Goal: Task Accomplishment & Management: Complete application form

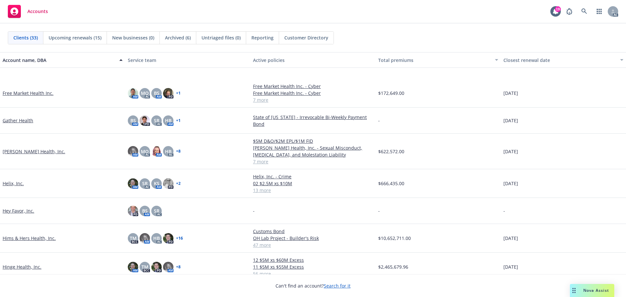
scroll to position [294, 0]
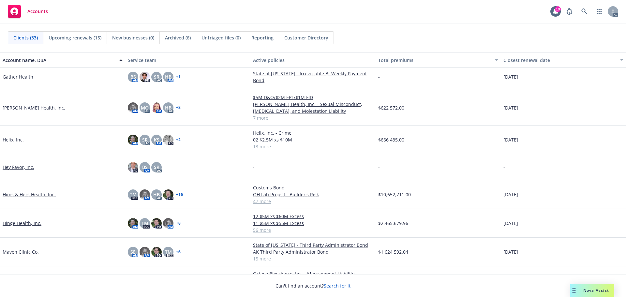
click at [8, 139] on link "Helix, Inc." at bounding box center [13, 139] width 21 height 7
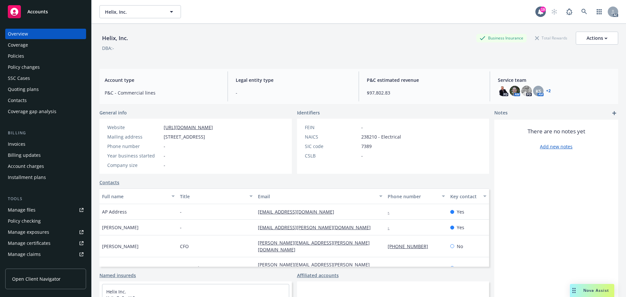
click at [39, 242] on div "Manage certificates" at bounding box center [29, 243] width 43 height 10
click at [40, 7] on div "Accounts" at bounding box center [46, 11] width 76 height 13
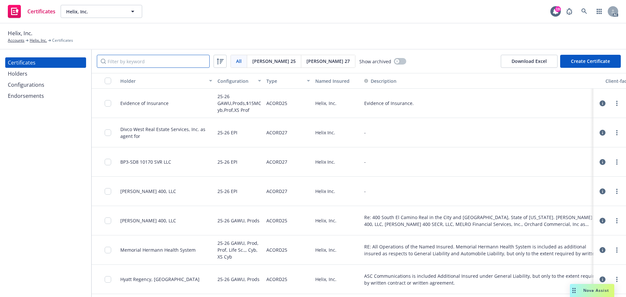
click at [127, 62] on input "Filter by keyword" at bounding box center [153, 61] width 113 height 13
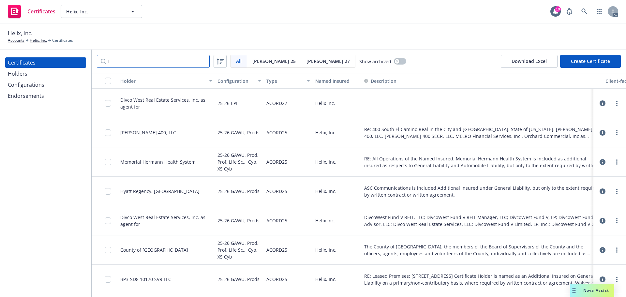
type input "T"
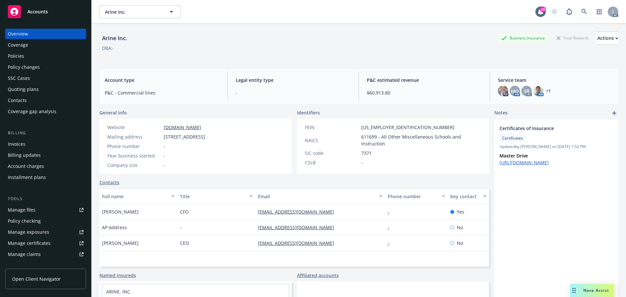
click at [39, 12] on span "Accounts" at bounding box center [37, 11] width 21 height 5
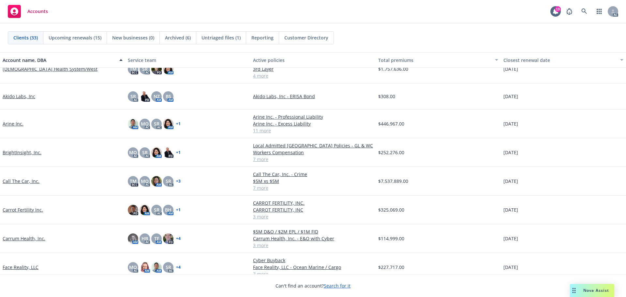
scroll to position [98, 0]
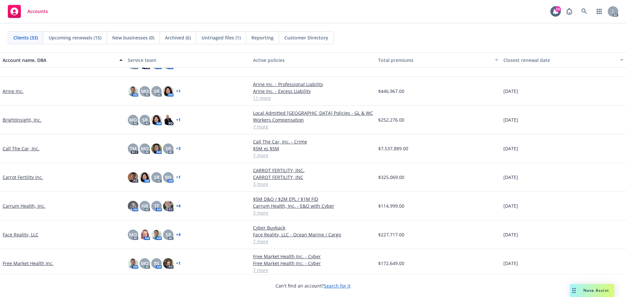
click at [23, 149] on link "Call The Car, Inc." at bounding box center [21, 148] width 37 height 7
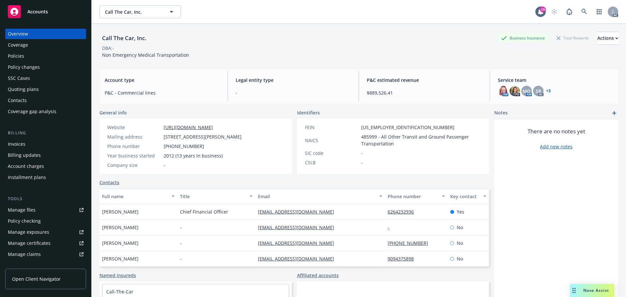
click at [20, 208] on div "Manage files" at bounding box center [22, 210] width 28 height 10
click at [27, 211] on div "Manage files" at bounding box center [22, 210] width 28 height 10
click at [27, 57] on div "Policies" at bounding box center [46, 56] width 76 height 10
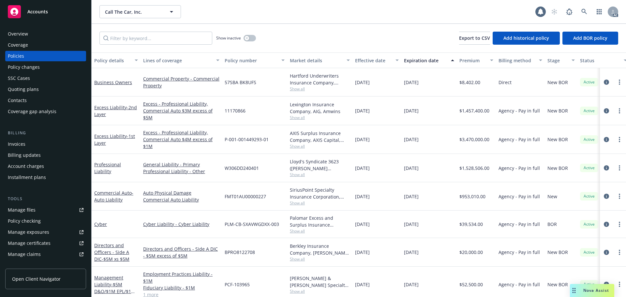
scroll to position [65, 0]
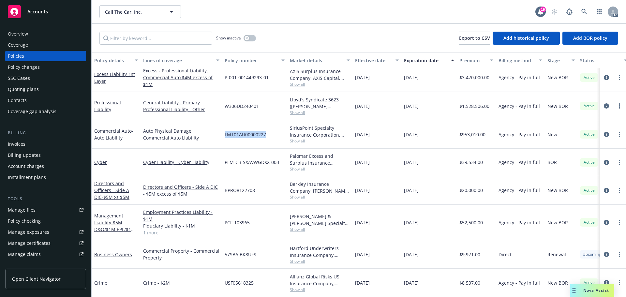
drag, startPoint x: 268, startPoint y: 129, endPoint x: 243, endPoint y: 130, distance: 24.2
click at [224, 130] on div "FMT01AU00000227" at bounding box center [254, 134] width 65 height 28
copy span "FMT01AU00000227"
click at [40, 11] on span "Accounts" at bounding box center [37, 11] width 21 height 5
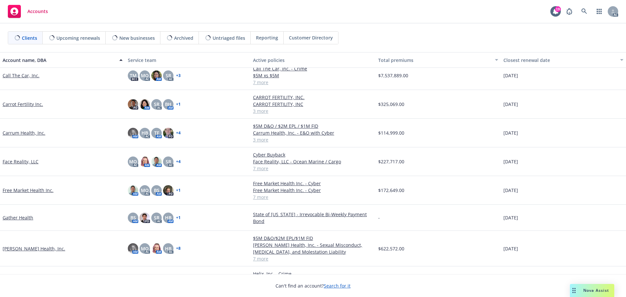
scroll to position [326, 0]
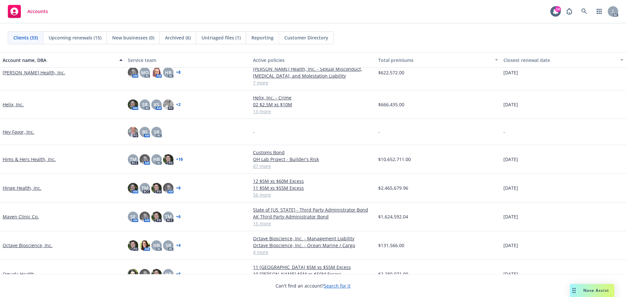
click at [18, 220] on link "Maven Clinic Co." at bounding box center [21, 216] width 36 height 7
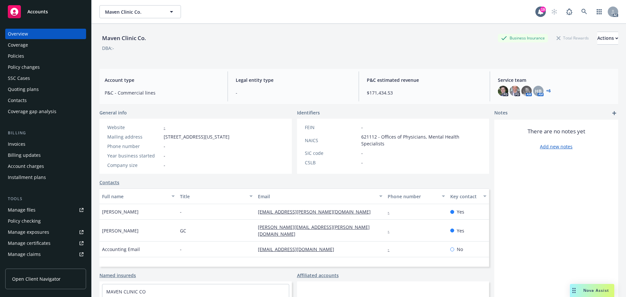
click at [44, 209] on link "Manage files" at bounding box center [45, 210] width 81 height 10
click at [45, 9] on span "Accounts" at bounding box center [37, 11] width 21 height 5
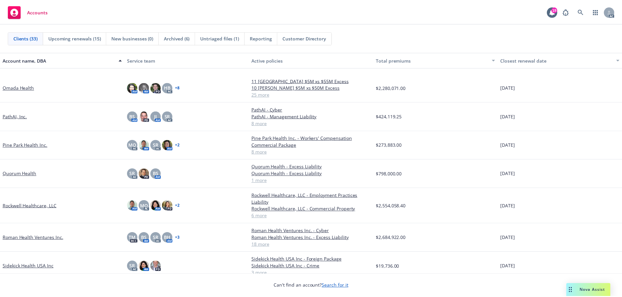
scroll to position [522, 0]
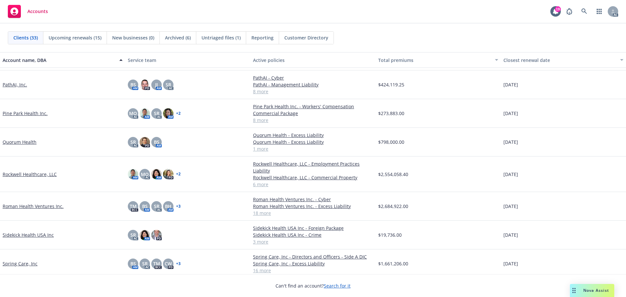
click at [42, 206] on link "Roman Health Ventures Inc." at bounding box center [33, 206] width 61 height 7
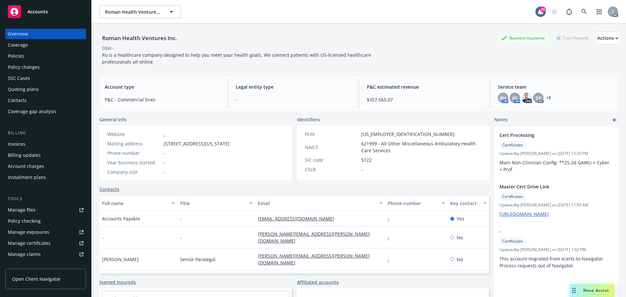
click at [33, 66] on div "Policy changes" at bounding box center [24, 67] width 32 height 10
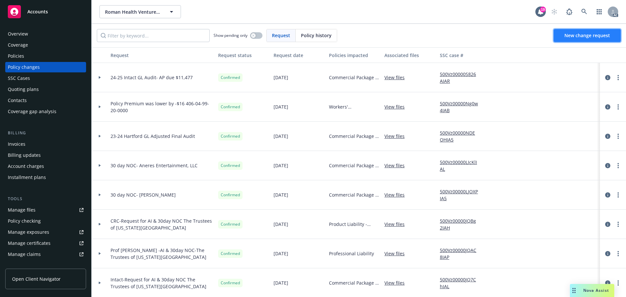
click at [584, 36] on span "New change request" at bounding box center [588, 35] width 46 height 6
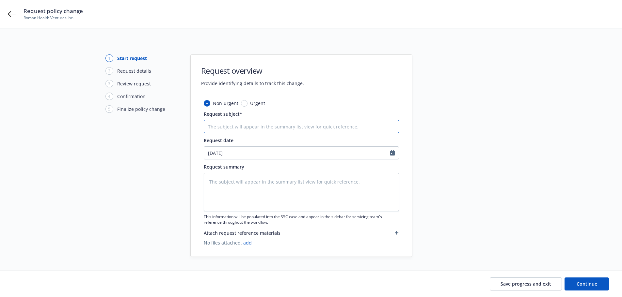
click at [222, 130] on input "Request subject*" at bounding box center [301, 126] width 195 height 13
type textarea "x"
type input "2"
type textarea "x"
type input "22"
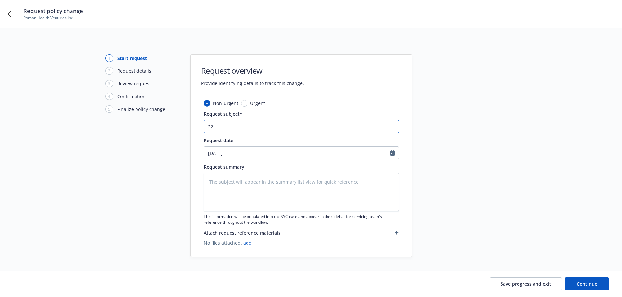
type textarea "x"
type input "22-"
type textarea "x"
type input "22-2"
type textarea "x"
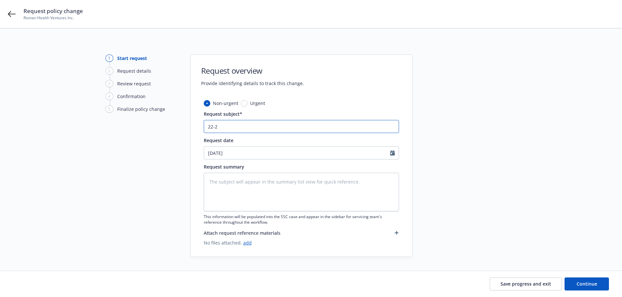
type input "22-23"
type textarea "x"
type input "22-23"
type textarea "x"
type input "22-23 A"
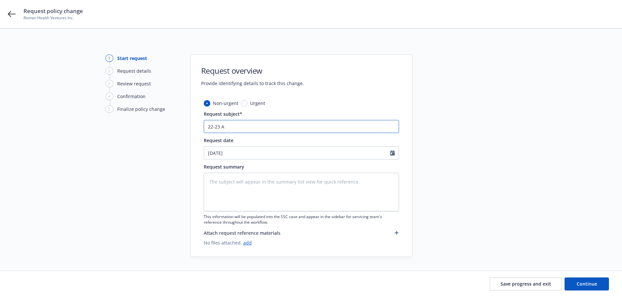
type textarea "x"
type input "22-23 Au"
type textarea "x"
type input "22-23 Aud"
type textarea "x"
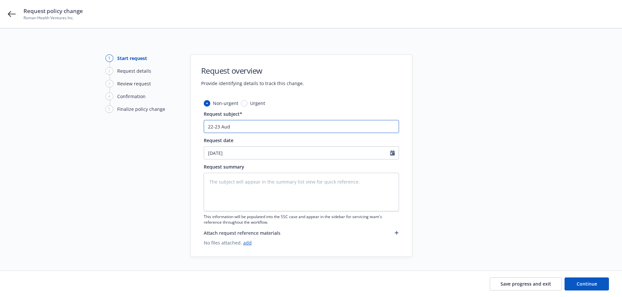
type input "22-23 Audi"
type textarea "x"
type input "22-23 Audit"
type textarea "x"
type input "22-23 Audit"
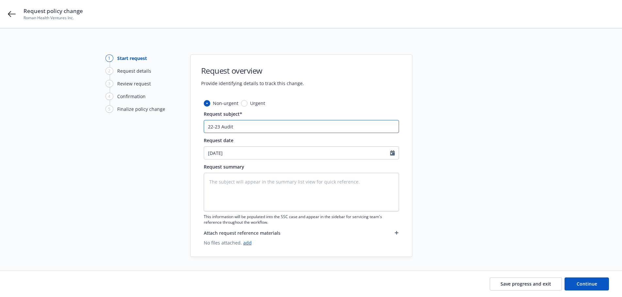
type textarea "x"
type input "22-23 Audit E"
type textarea "x"
type input "22-23 Audit En"
type textarea "x"
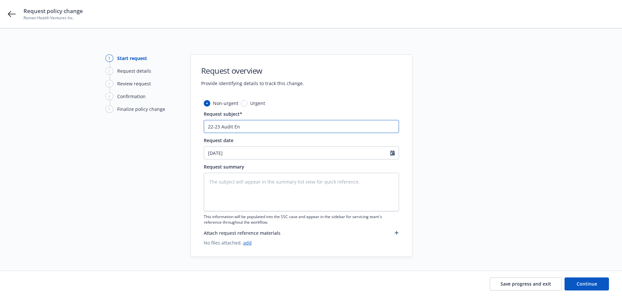
type input "22-23 Audit End"
type textarea "x"
type input "22-23 Audit Endt"
type textarea "x"
type input "22-23 Audit Endt"
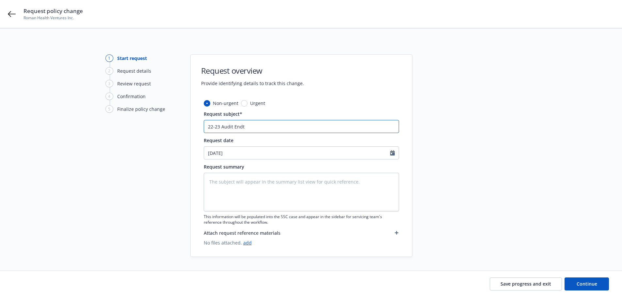
type textarea "x"
type input "22-23 Audit Endt #"
type textarea "x"
type input "22-23 Audit Endt #6"
type textarea "x"
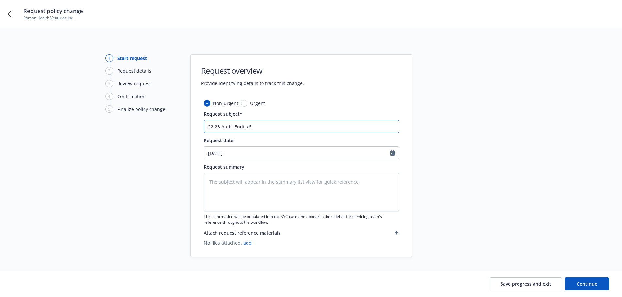
type input "22-23 Audit Endt #6-"
type textarea "x"
type input "22-23 Audit Endt #6-"
type textarea "x"
type input "22-23 Audit Endt #6- A"
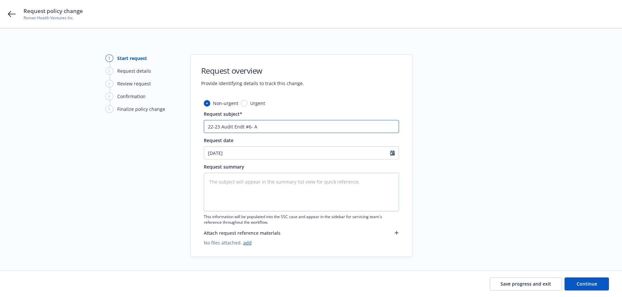
type textarea "x"
type input "22-23 Audit Endt #6- AP"
type textarea "x"
type input "22-23 Audit Endt #6- AP"
type textarea "x"
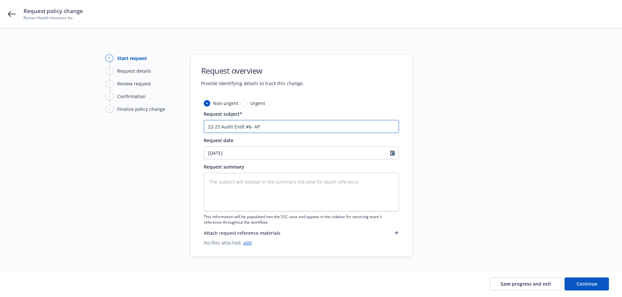
type input "22-23 Audit Endt #6- AP d"
type textarea "x"
type input "22-23 Audit Endt #6- AP due"
type textarea "x"
type input "22-23 Audit Endt #6- AP due"
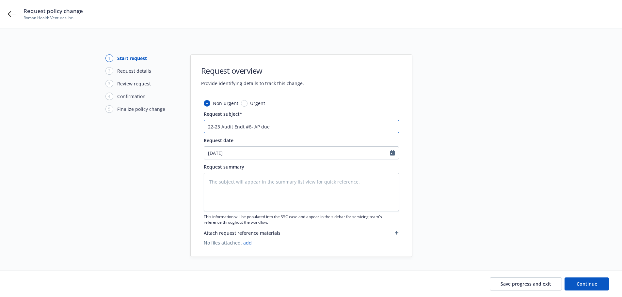
type textarea "x"
type input "22-23 Audit Endt #6- AP due $"
type textarea "x"
type input "22-23 Audit Endt #6- AP due $2"
type textarea "x"
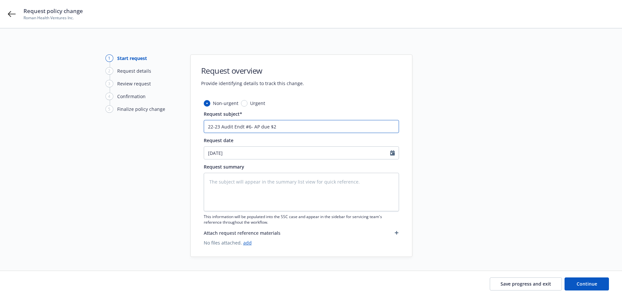
type input "22-23 Audit Endt #6- AP due $22"
type textarea "x"
type input "22-23 Audit Endt #6- AP due $228"
type textarea "x"
type input "22-23 Audit Endt #6- AP due $228,"
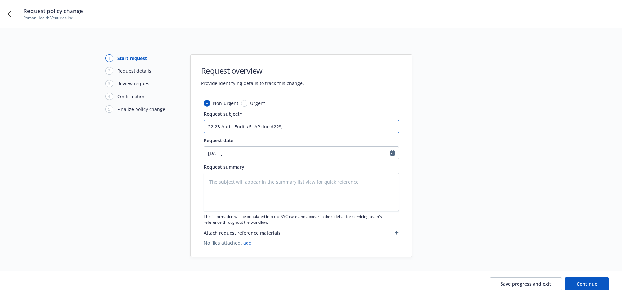
type textarea "x"
type input "22-23 Audit Endt #6- AP due $228,6"
type textarea "x"
type input "22-23 Audit Endt #6- AP due $228,67"
type textarea "x"
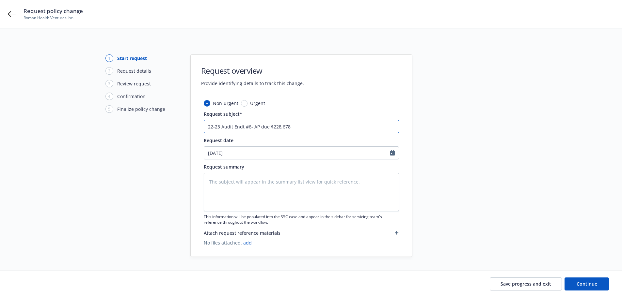
drag, startPoint x: 291, startPoint y: 127, endPoint x: 187, endPoint y: 127, distance: 104.1
click at [187, 127] on div "1 Start request 2 Request details 3 Review request 4 Confirmation 5 Finalize po…" at bounding box center [311, 155] width 606 height 203
type input "22-23 Audit Endt #6- AP due $228,678"
click at [232, 177] on textarea at bounding box center [301, 192] width 195 height 38
paste textarea "22-23 Audit Endt #6- AP due $228,678"
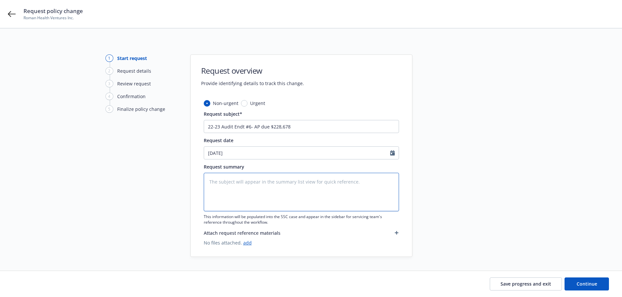
type textarea "x"
type textarea "22-23 Audit Endt #6- AP due $228,678"
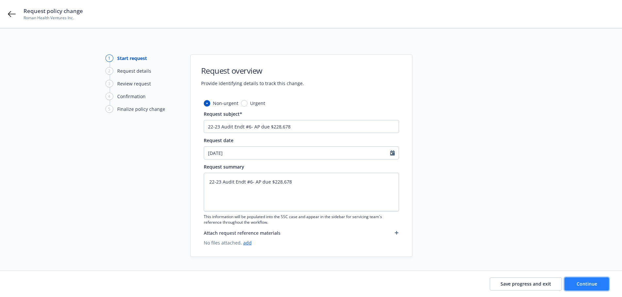
click at [596, 283] on span "Continue" at bounding box center [586, 284] width 21 height 6
type textarea "x"
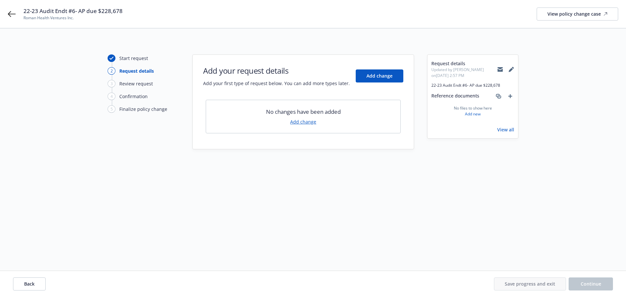
click at [307, 121] on link "Add change" at bounding box center [303, 121] width 26 height 7
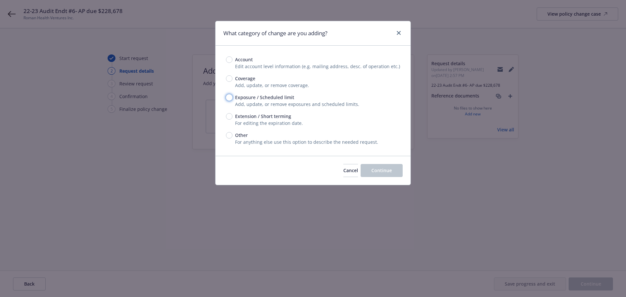
click at [230, 97] on input "Exposure / Scheduled limit" at bounding box center [229, 97] width 7 height 7
radio input "true"
click at [380, 173] on span "Continue" at bounding box center [382, 170] width 21 height 6
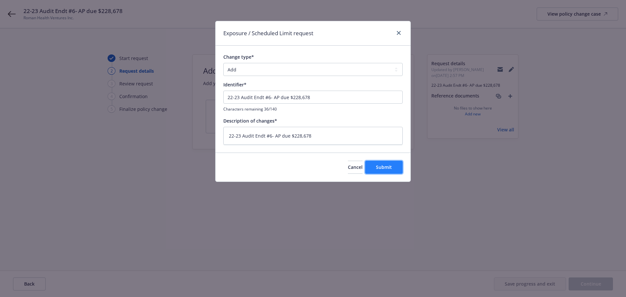
click at [385, 167] on span "Submit" at bounding box center [384, 167] width 16 height 6
type textarea "x"
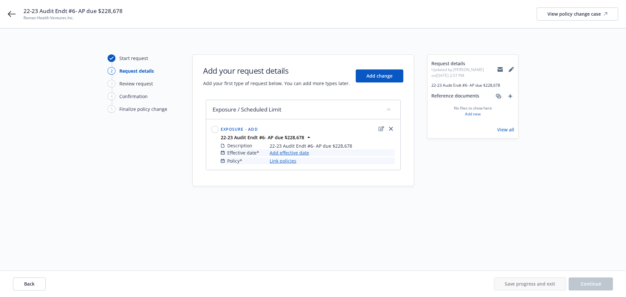
click at [288, 152] on link "Add effective date" at bounding box center [289, 152] width 39 height 7
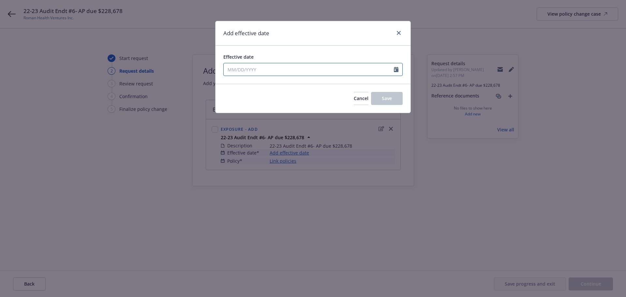
select select "9"
click at [234, 69] on input "Effective date" at bounding box center [309, 69] width 170 height 12
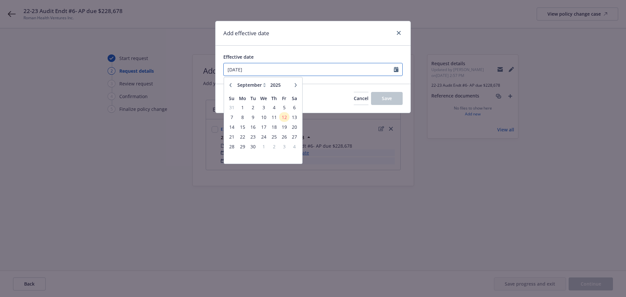
type input "08/01/2022"
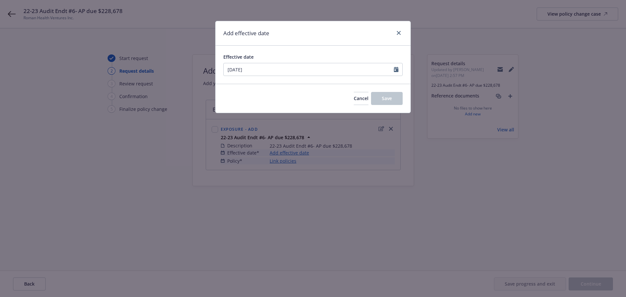
click at [316, 96] on div "Cancel Save" at bounding box center [313, 98] width 195 height 29
click at [383, 99] on span "Save" at bounding box center [387, 98] width 10 height 6
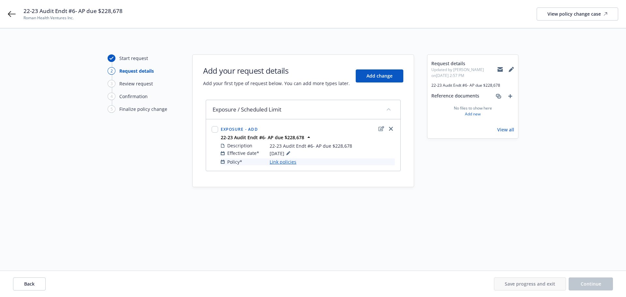
click at [287, 161] on link "Link policies" at bounding box center [283, 162] width 27 height 7
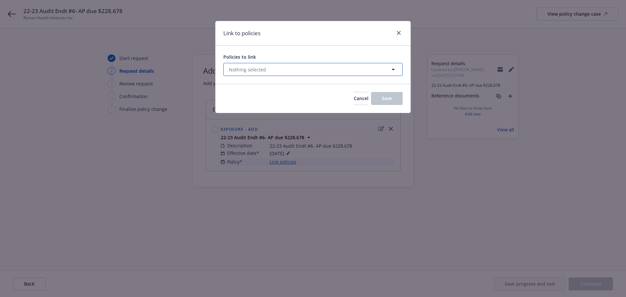
click at [294, 72] on button "Nothing selected" at bounding box center [312, 69] width 179 height 13
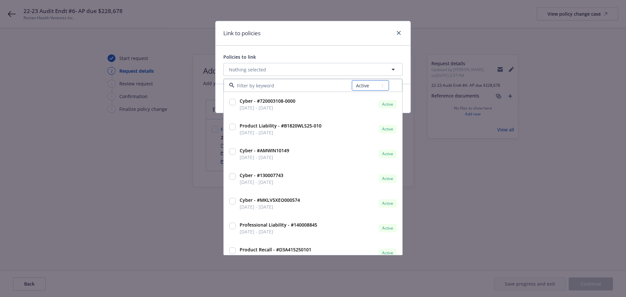
click at [378, 85] on select "All Active Upcoming Expired Cancelled" at bounding box center [370, 85] width 37 height 10
select select "EXPIRED"
click at [352, 80] on select "All Active Upcoming Expired Cancelled" at bounding box center [370, 85] width 37 height 10
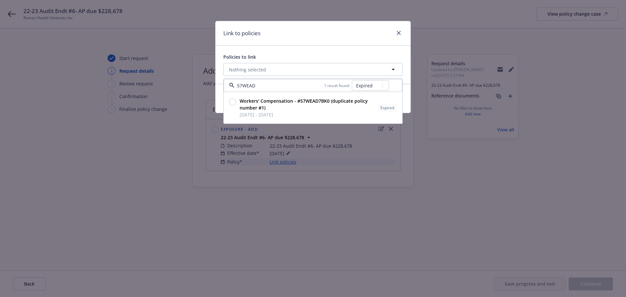
type input "57WEAD7"
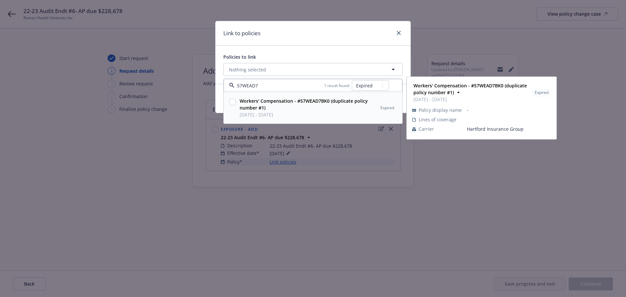
click at [232, 101] on input "checkbox" at bounding box center [232, 102] width 7 height 7
checkbox input "true"
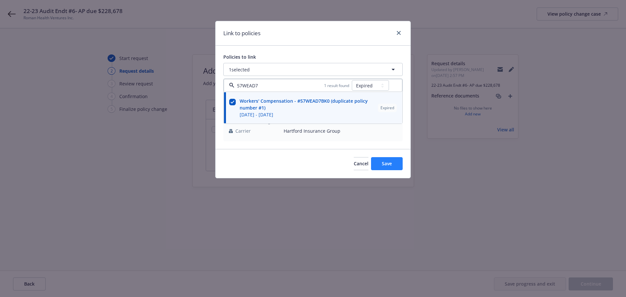
type input "57WEAD7"
click at [389, 163] on span "Save" at bounding box center [387, 164] width 10 height 6
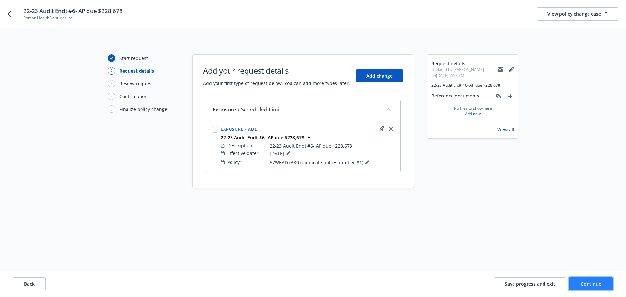
click at [596, 285] on span "Continue" at bounding box center [591, 284] width 21 height 6
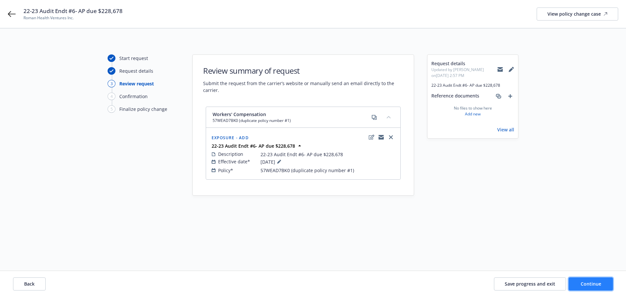
click at [598, 282] on span "Continue" at bounding box center [591, 284] width 21 height 6
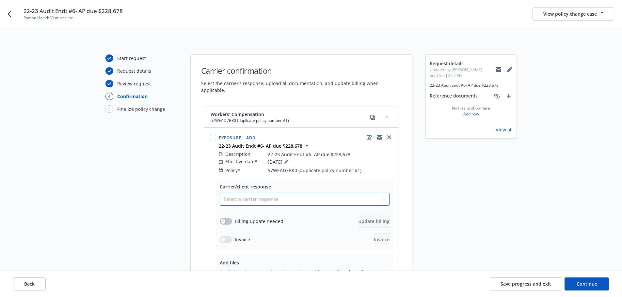
click at [291, 197] on select "Select a carrier response Accepted Accepted with revision No endorsement needed…" at bounding box center [305, 199] width 170 height 13
select select "ACCEPTED"
click at [220, 193] on select "Select a carrier response Accepted Accepted with revision No endorsement needed…" at bounding box center [305, 199] width 170 height 13
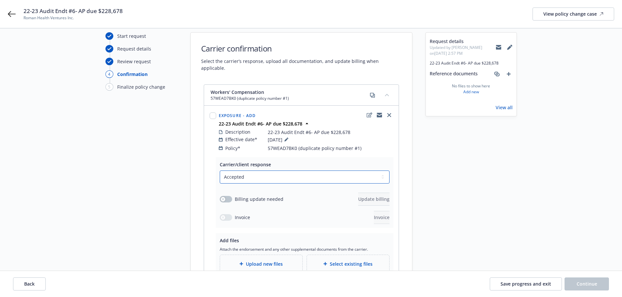
scroll to position [33, 0]
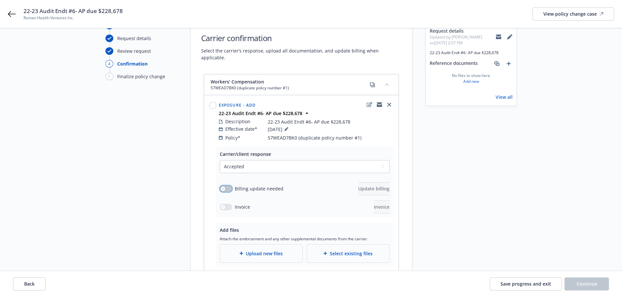
click at [229, 186] on button "button" at bounding box center [226, 189] width 12 height 7
click at [361, 186] on span "Update billing" at bounding box center [373, 189] width 31 height 6
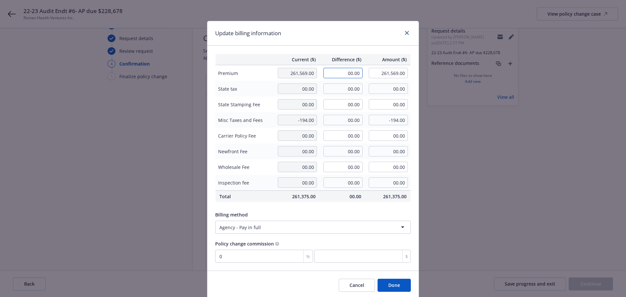
drag, startPoint x: 359, startPoint y: 72, endPoint x: 380, endPoint y: 66, distance: 21.8
click at [367, 70] on tr "Premium 261,569.00 00.00 261,569.00" at bounding box center [313, 73] width 195 height 16
type input "228,678.00"
type input "490,247.00"
type input "0"
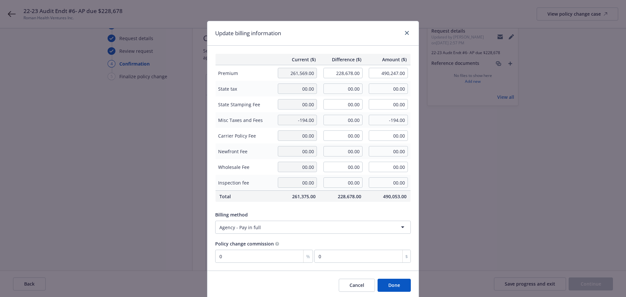
click at [399, 286] on button "Done" at bounding box center [394, 285] width 33 height 13
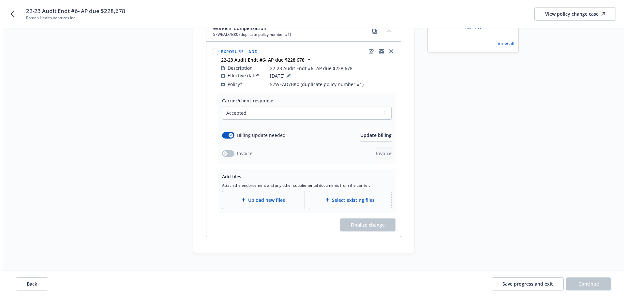
scroll to position [88, 0]
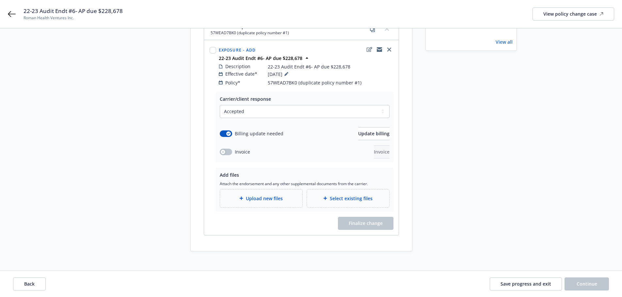
click at [267, 195] on span "Upload new files" at bounding box center [264, 198] width 37 height 7
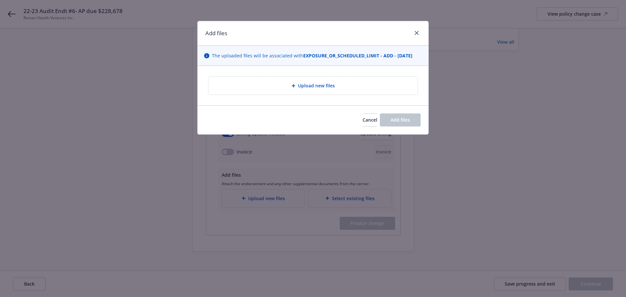
click at [313, 86] on span "Upload new files" at bounding box center [316, 85] width 37 height 7
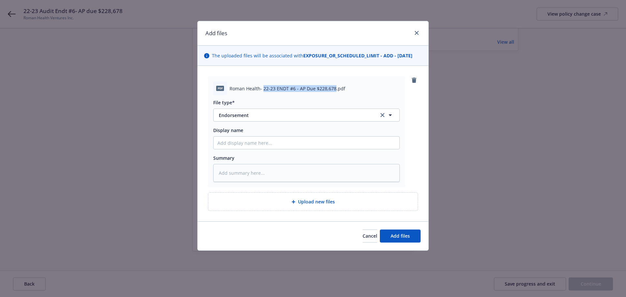
drag, startPoint x: 263, startPoint y: 88, endPoint x: 334, endPoint y: 88, distance: 70.8
click at [334, 88] on span "Roman Health- 22-23 ENDT #6 - AP Due $228,678.pdf" at bounding box center [288, 88] width 116 height 7
copy span "22-23 ENDT #6 - AP Due $228,678"
click at [239, 141] on input "Display name" at bounding box center [307, 143] width 186 height 12
paste input "22-23 ENDT #6 - AP Due $228,678"
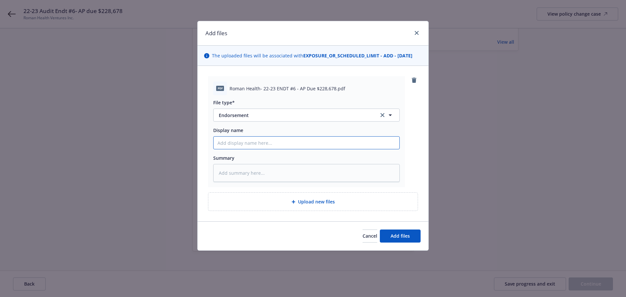
type textarea "x"
type input "22-23 ENDT #6 - AP Due $228,678"
click at [236, 172] on textarea at bounding box center [306, 173] width 187 height 18
paste textarea "22-23 ENDT #6 - AP Due $228,678"
type textarea "x"
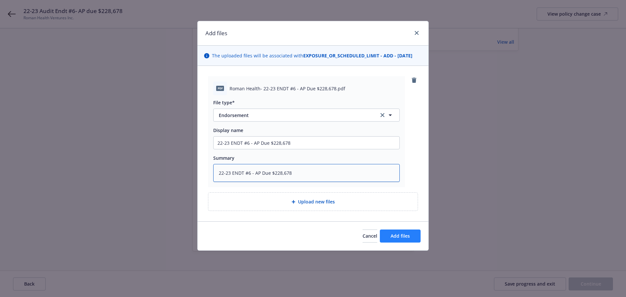
type textarea "22-23 ENDT #6 - AP Due $228,678"
click at [403, 238] on span "Add files" at bounding box center [400, 236] width 19 height 6
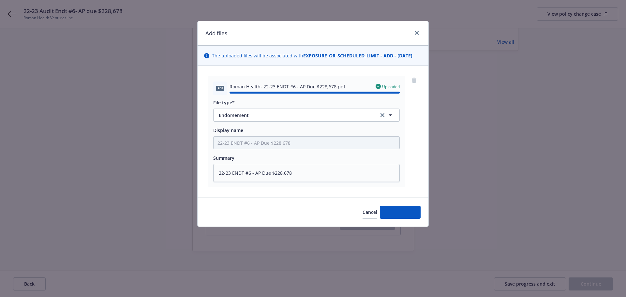
type textarea "x"
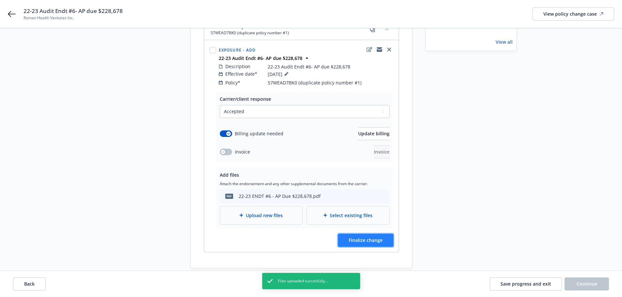
click at [365, 237] on span "Finalize change" at bounding box center [365, 240] width 34 height 6
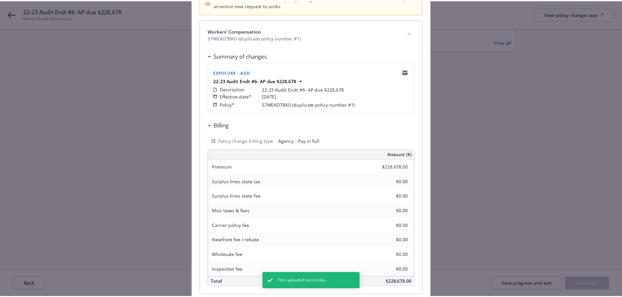
scroll to position [134, 0]
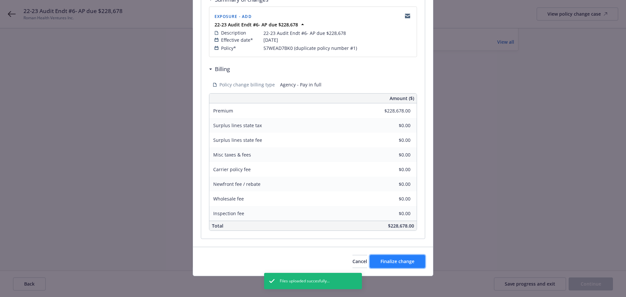
click at [404, 262] on span "Finalize change" at bounding box center [398, 261] width 34 height 6
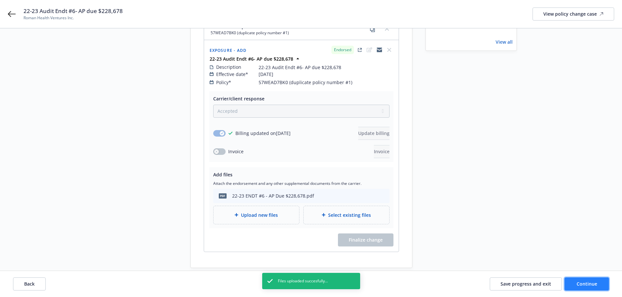
click at [590, 283] on span "Continue" at bounding box center [586, 284] width 21 height 6
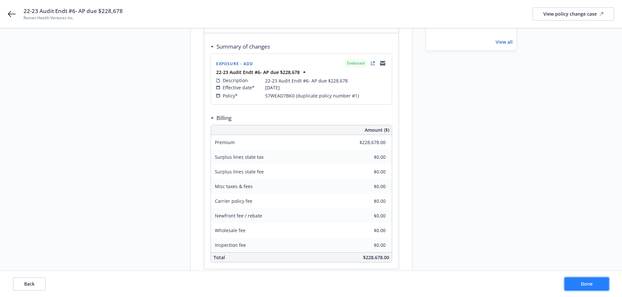
click at [590, 282] on span "Done" at bounding box center [586, 284] width 12 height 6
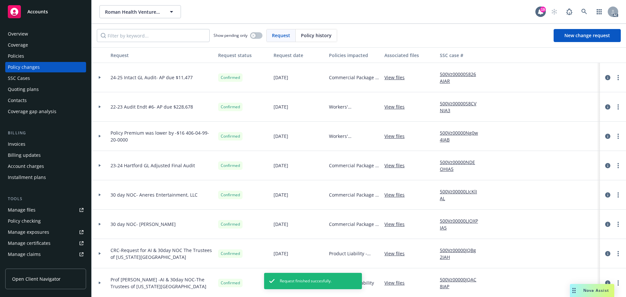
drag, startPoint x: 14, startPoint y: 144, endPoint x: 17, endPoint y: 144, distance: 3.3
click at [14, 144] on div "Invoices" at bounding box center [17, 144] width 18 height 10
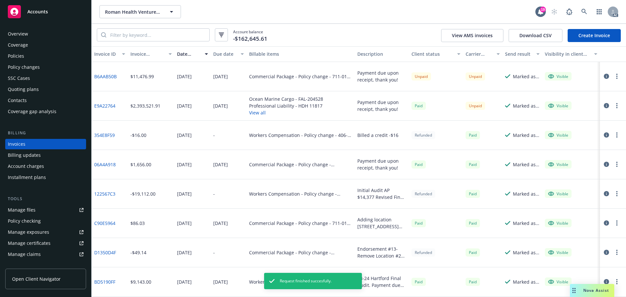
click at [590, 36] on link "Create Invoice" at bounding box center [594, 35] width 53 height 13
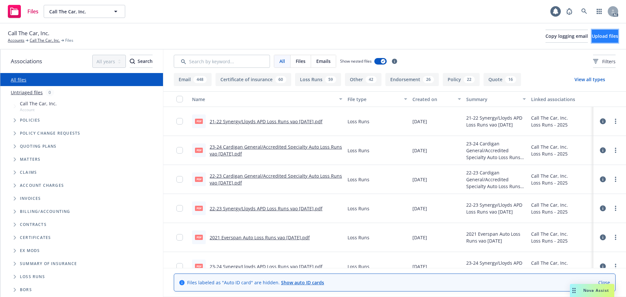
click at [596, 37] on span "Upload files" at bounding box center [605, 36] width 26 height 6
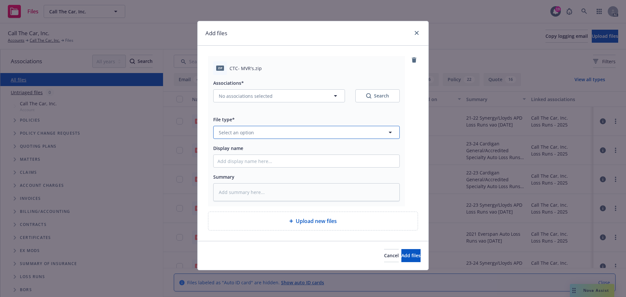
click at [257, 134] on button "Select an option" at bounding box center [306, 132] width 187 height 13
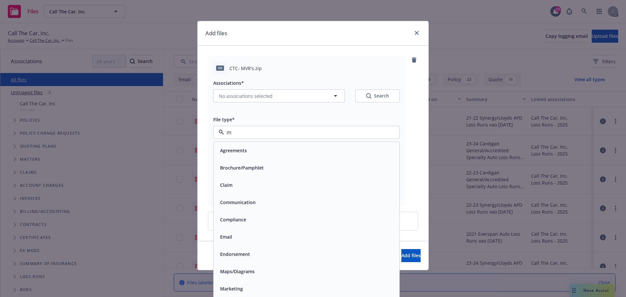
type input "mv"
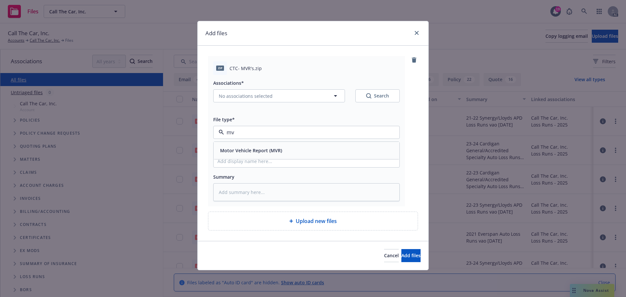
click at [252, 150] on span "Motor Vehicle Report (MVR)" at bounding box center [251, 150] width 62 height 7
click at [233, 161] on input "Display name" at bounding box center [307, 161] width 186 height 12
type textarea "x"
type input "Z"
type textarea "x"
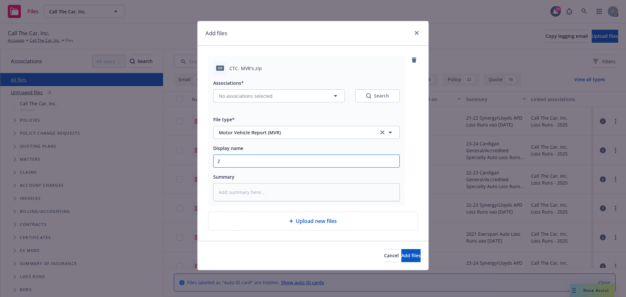
type input "Zi"
type textarea "x"
type input "Zip"
type textarea "x"
type input "Zipp"
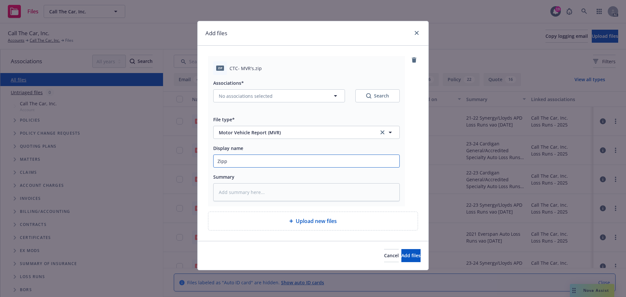
type textarea "x"
type input "Zippe"
type textarea "x"
type input "Zipped"
type textarea "x"
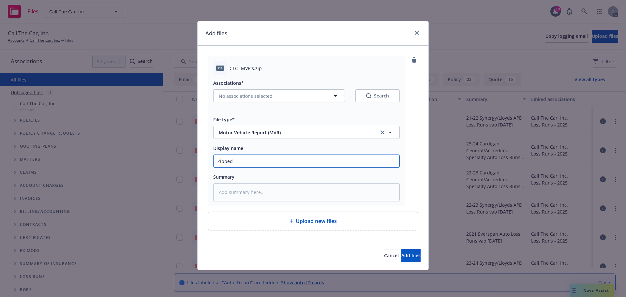
type input "Zipped"
type textarea "x"
type input "Zipped F"
type textarea "x"
type input "Zipped Fo"
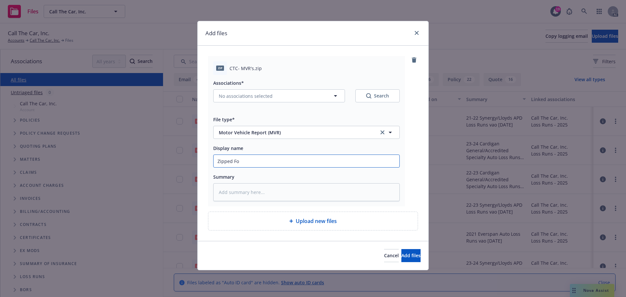
type textarea "x"
type input "Zipped Fol"
type textarea "x"
type input "Zipped Fold"
type textarea "x"
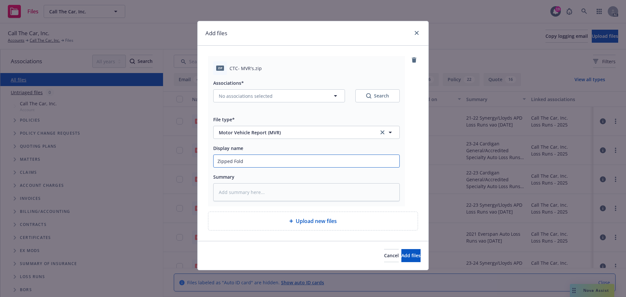
type input "Zipped Folde"
type textarea "x"
type input "Zipped Folder"
type textarea "x"
type input "Zipped Folder"
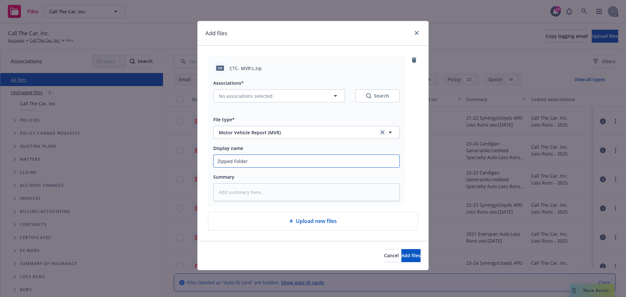
type textarea "x"
type input "Zipped Folder"
type textarea "x"
type input "Zipped Folde"
type textarea "x"
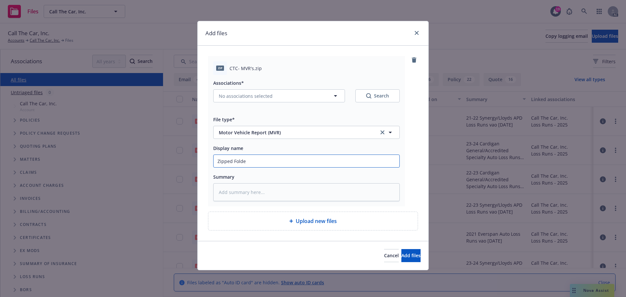
type input "Zipped Fold"
type textarea "x"
type input "Zipped Fol"
type textarea "x"
type input "Zipped Fo"
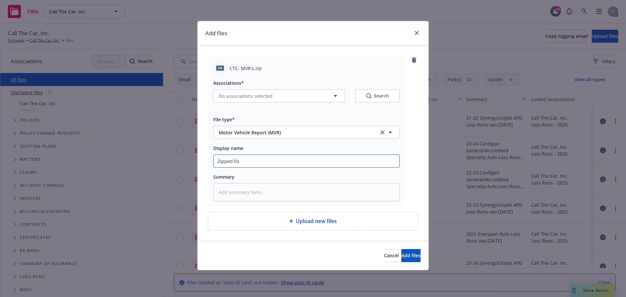
type textarea "x"
type input "Zipped F"
type textarea "x"
type input "Zipped"
type textarea "x"
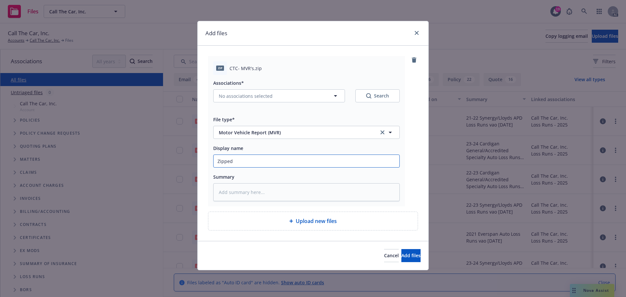
type input "Zipped"
type textarea "x"
type input "Zippe"
type textarea "x"
type input "Zipp"
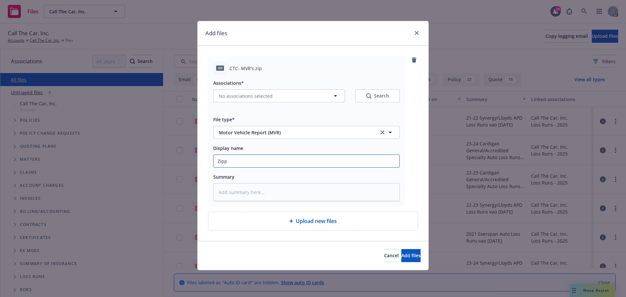
type textarea "x"
type input "Zip"
type textarea "x"
type input "Zi"
type textarea "x"
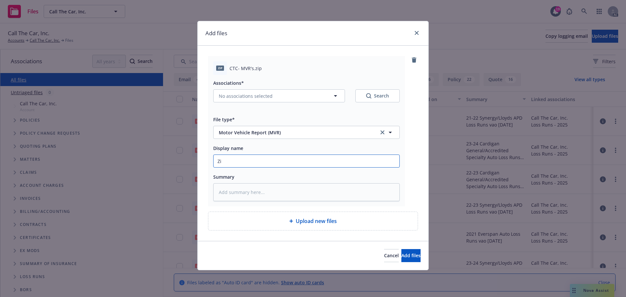
type input "Z"
type textarea "x"
type input "C"
type textarea "x"
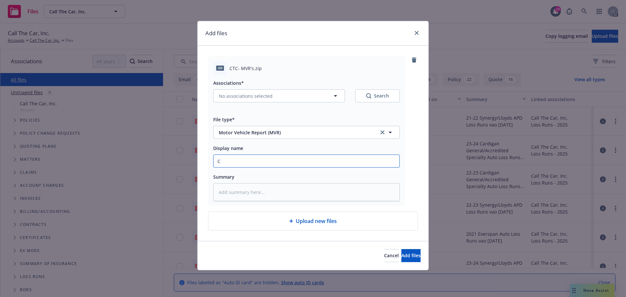
type input "CT"
type textarea "x"
type input "CTC"
type textarea "x"
type input "CTC-"
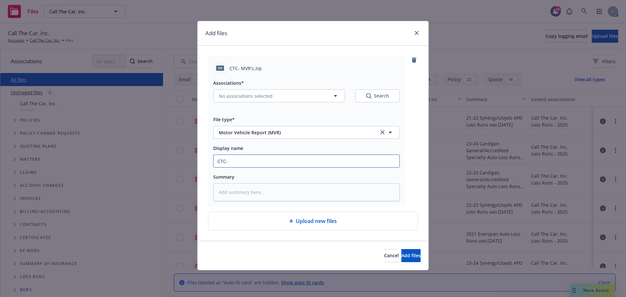
type textarea "x"
type input "CTC-"
type textarea "x"
type input "CTC- M"
type textarea "x"
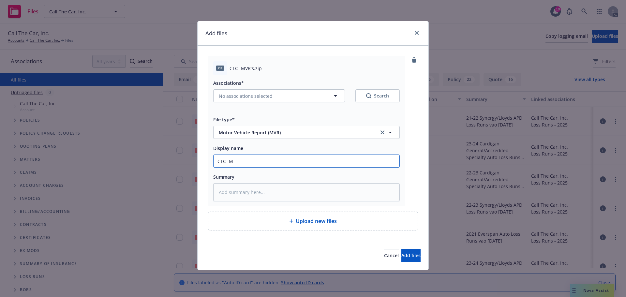
type input "CTC- MV"
type textarea "x"
type input "CTC- MVR"
type textarea "x"
type input "CTC- MVR'"
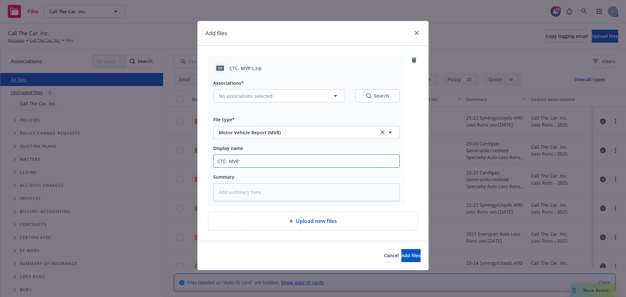
type textarea "x"
type input "CTC- MVR's"
type textarea "x"
type input "CTC- MVR's"
type textarea "x"
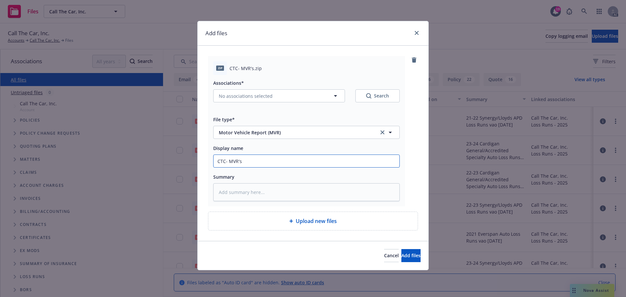
type input "CTC- MVR's 9"
type textarea "x"
type input "CTC- MVR's 9/"
type textarea "x"
type input "CTC- MVR's 9/1"
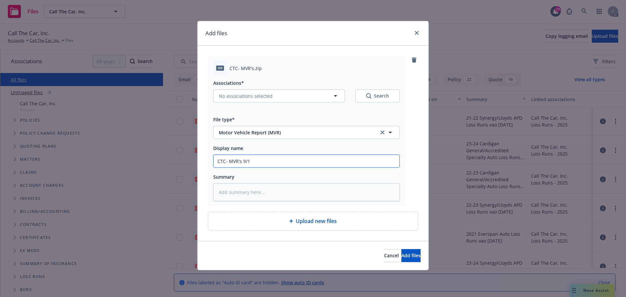
type textarea "x"
type input "CTC- MVR's 9/12"
type textarea "x"
type input "CTC- MVR's 9/12/"
type textarea "x"
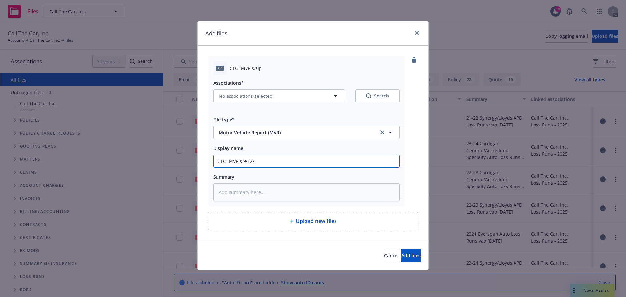
type input "CTC- MVR's 9/12/2"
type textarea "x"
drag, startPoint x: 277, startPoint y: 160, endPoint x: 206, endPoint y: 160, distance: 70.5
click at [206, 160] on div "zip CTC- MVR's.zip Associations* No associations selected Search File type* Mot…" at bounding box center [313, 143] width 231 height 195
type input "CTC- MVR's [DATE]"
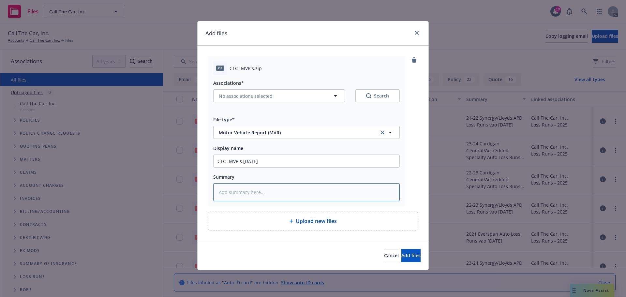
click at [227, 191] on textarea at bounding box center [306, 192] width 187 height 18
paste textarea "CTC- MVR's [DATE]"
type textarea "x"
type textarea "CTC- MVR's [DATE]"
click at [408, 258] on span "Add files" at bounding box center [411, 256] width 19 height 6
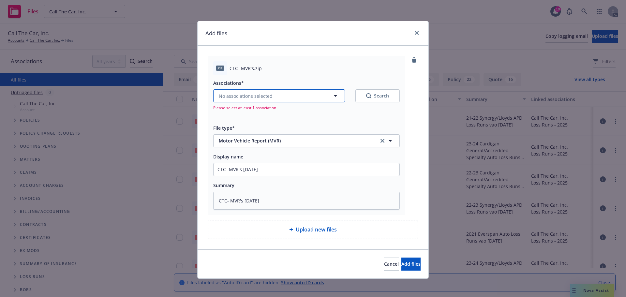
click at [332, 96] on icon "button" at bounding box center [336, 96] width 8 height 8
type textarea "x"
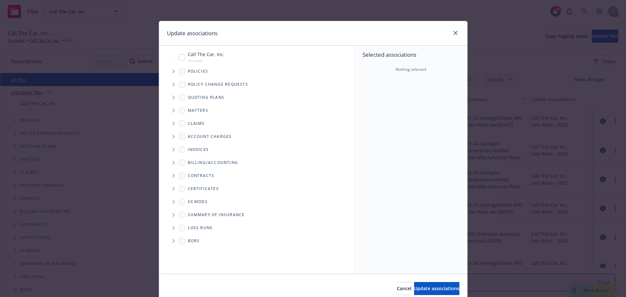
click at [180, 56] on input "Tree Example" at bounding box center [182, 57] width 7 height 7
checkbox input "true"
click at [426, 286] on span "Update associations" at bounding box center [436, 288] width 45 height 6
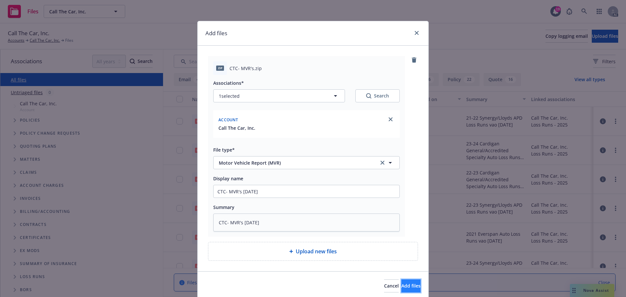
click at [403, 285] on span "Add files" at bounding box center [411, 286] width 19 height 6
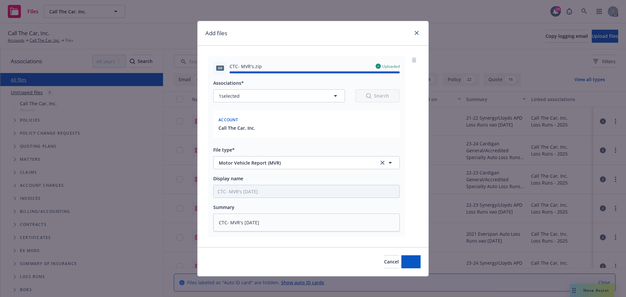
type textarea "x"
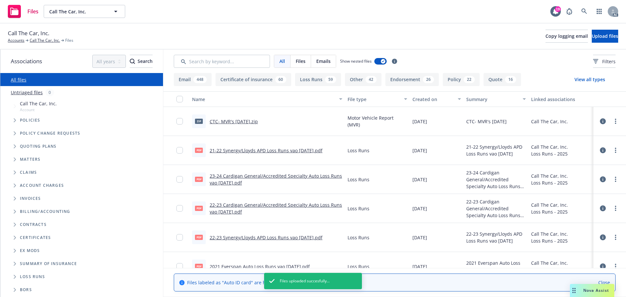
click at [245, 121] on link "CTC- MVR's [DATE].zip" at bounding box center [234, 121] width 48 height 6
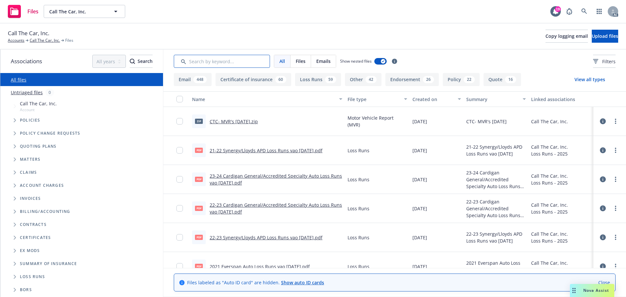
click at [206, 60] on input "Search by keyword..." at bounding box center [222, 61] width 96 height 13
click at [16, 277] on icon "Folder Tree Example" at bounding box center [15, 277] width 2 height 4
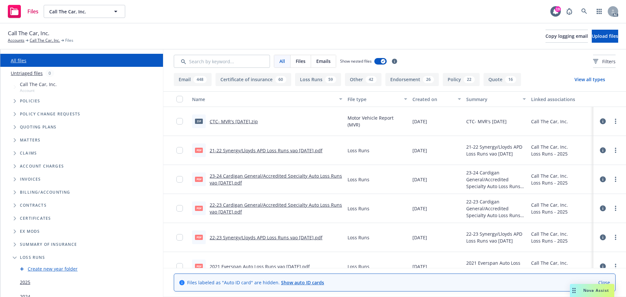
scroll to position [40, 0]
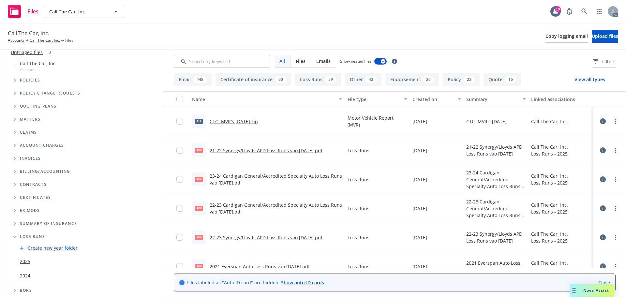
click at [25, 262] on link "2025" at bounding box center [25, 261] width 10 height 7
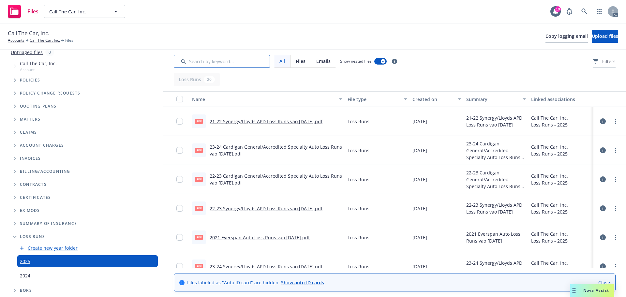
click at [206, 60] on input "Search by keyword..." at bounding box center [222, 61] width 96 height 13
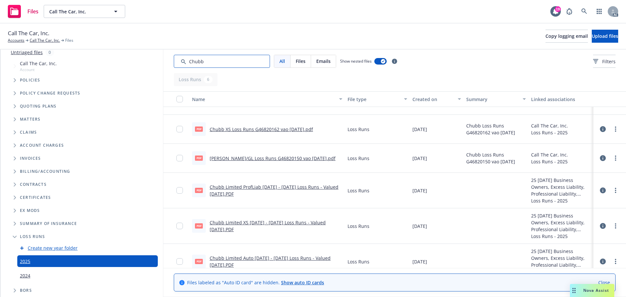
scroll to position [33, 0]
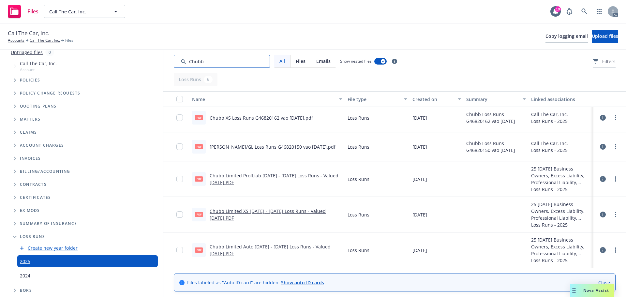
type input "Chubb"
click at [293, 211] on link "Chubb Limited XS 2017 - 2021 Loss Runs - Valued 2025-07-24.PDF" at bounding box center [268, 214] width 116 height 13
click at [290, 247] on link "Chubb Limited Auto 2017 - 2021 Loss Runs - Valued 2025-07-24.PDF" at bounding box center [270, 250] width 121 height 13
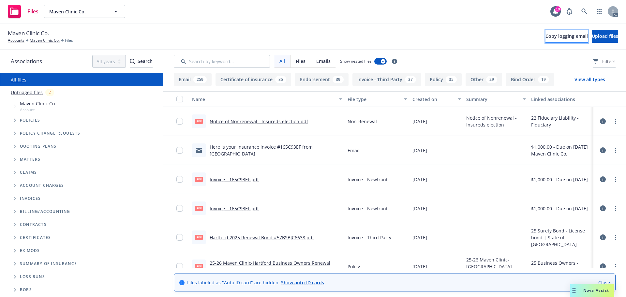
drag, startPoint x: 537, startPoint y: 34, endPoint x: 520, endPoint y: 42, distance: 18.4
click at [546, 34] on span "Copy logging email" at bounding box center [567, 36] width 42 height 6
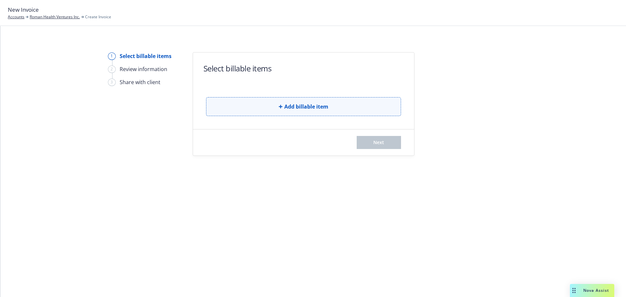
click at [305, 108] on span "Add billable item" at bounding box center [306, 107] width 44 height 8
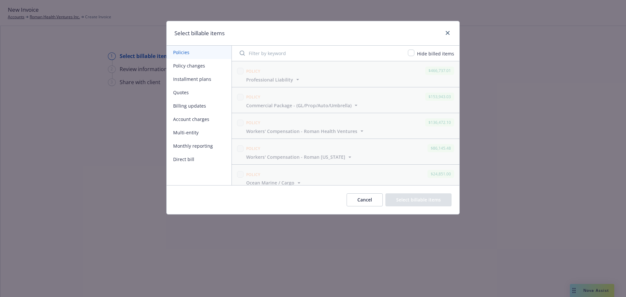
click at [195, 68] on button "Policy changes" at bounding box center [199, 65] width 65 height 13
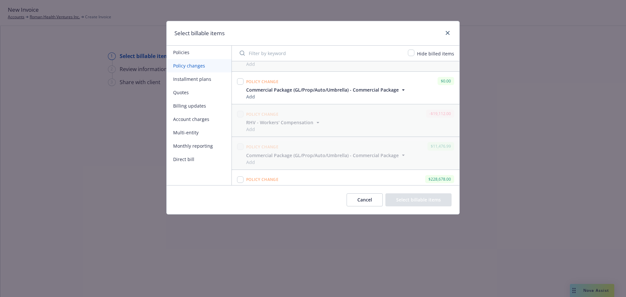
scroll to position [1346, 0]
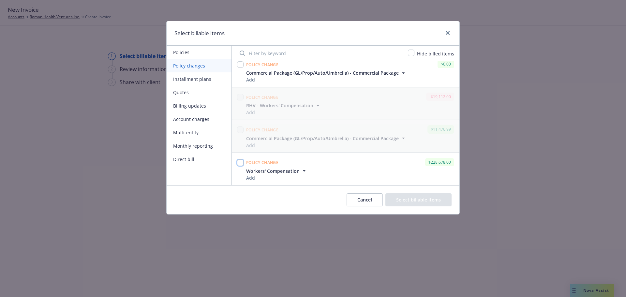
click at [240, 162] on input "checkbox" at bounding box center [240, 163] width 7 height 7
checkbox input "true"
click at [409, 201] on button "Select billable items" at bounding box center [419, 199] width 66 height 13
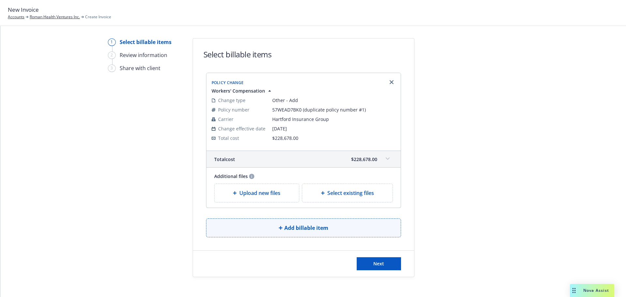
scroll to position [20, 0]
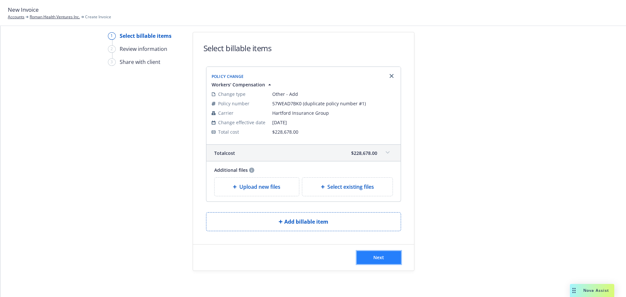
click at [375, 259] on span "Next" at bounding box center [379, 257] width 11 height 6
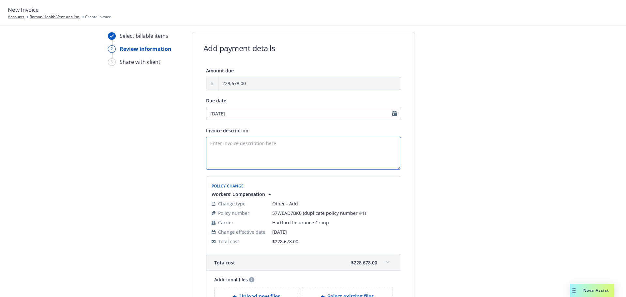
click at [217, 141] on textarea "Invoice description" at bounding box center [303, 153] width 195 height 33
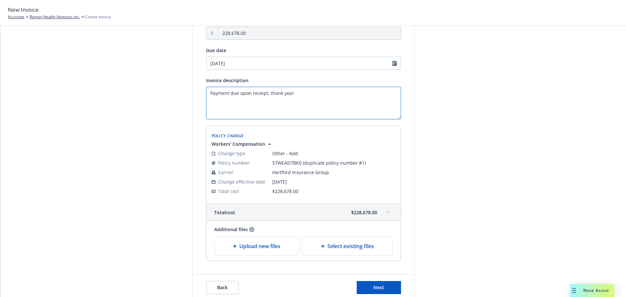
scroll to position [100, 0]
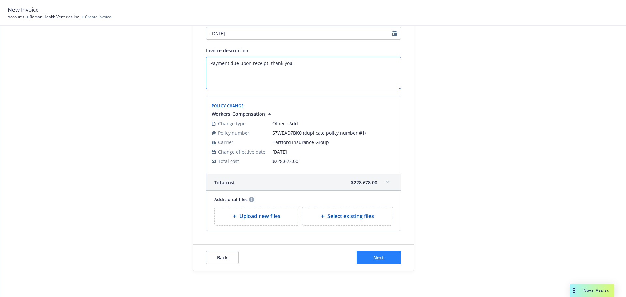
type textarea "Payment due upon receipt, thank you!"
click at [365, 258] on button "Next" at bounding box center [379, 257] width 44 height 13
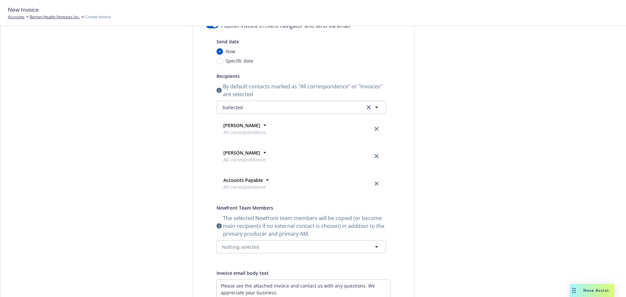
scroll to position [35, 0]
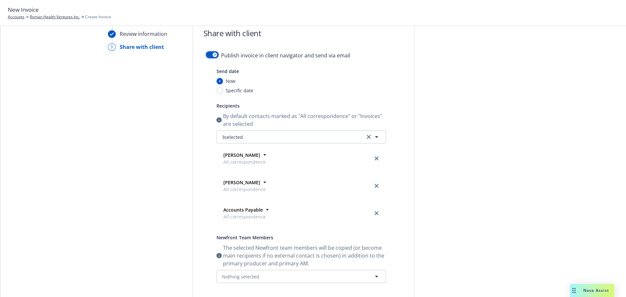
click at [206, 56] on button "button" at bounding box center [212, 55] width 12 height 7
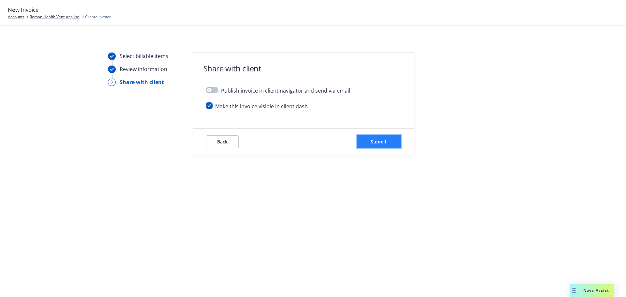
click at [378, 141] on span "Submit" at bounding box center [379, 142] width 16 height 6
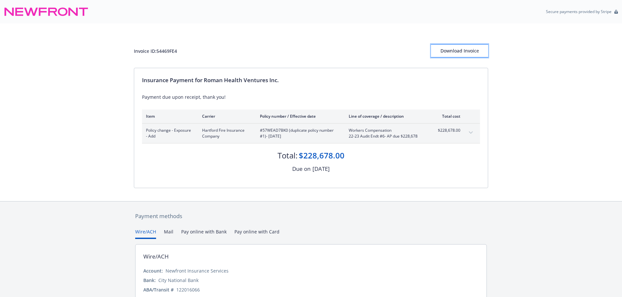
click at [469, 49] on div "Download Invoice" at bounding box center [459, 51] width 57 height 12
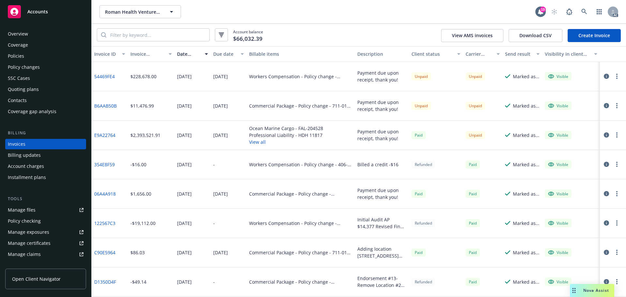
drag, startPoint x: 27, startPoint y: 67, endPoint x: 33, endPoint y: 67, distance: 6.5
click at [27, 67] on div "Policy changes" at bounding box center [24, 67] width 32 height 10
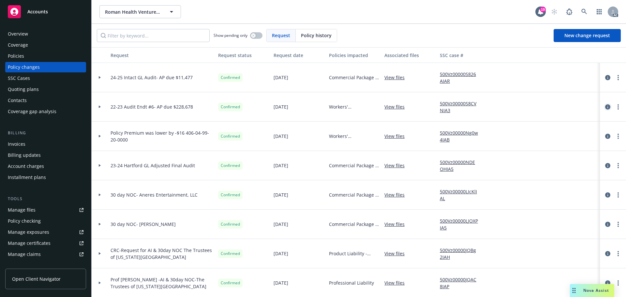
click at [606, 107] on icon "circleInformation" at bounding box center [608, 106] width 5 height 5
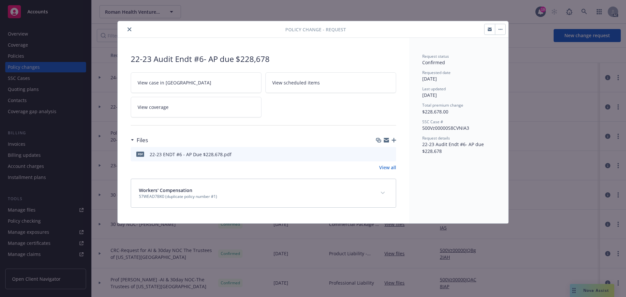
click at [386, 141] on icon "button" at bounding box center [386, 141] width 5 height 3
click at [155, 84] on span "View case in [GEOGRAPHIC_DATA]" at bounding box center [175, 82] width 74 height 7
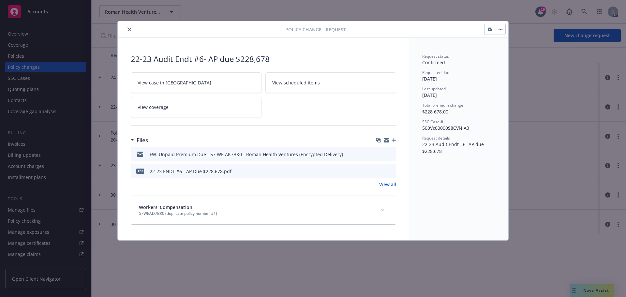
click at [130, 29] on icon "close" at bounding box center [130, 29] width 4 height 4
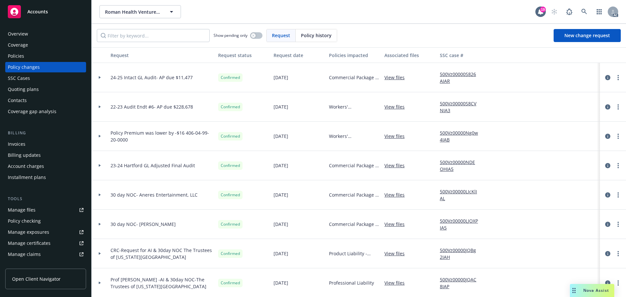
click at [20, 145] on div "Invoices" at bounding box center [17, 144] width 18 height 10
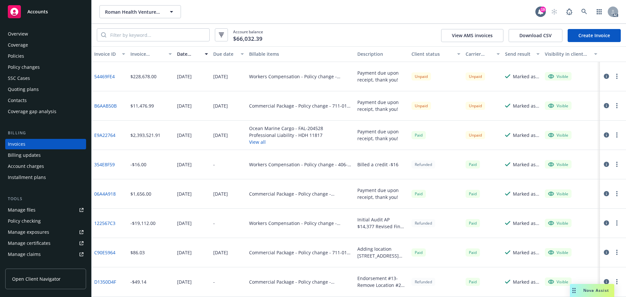
click at [40, 13] on span "Accounts" at bounding box center [37, 11] width 21 height 5
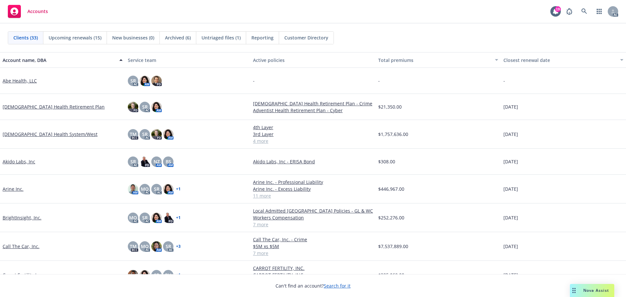
click at [13, 163] on link "Akido Labs, Inc" at bounding box center [19, 161] width 33 height 7
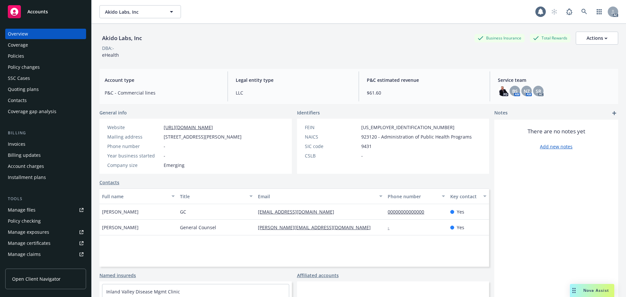
click at [15, 144] on div "Invoices" at bounding box center [17, 144] width 18 height 10
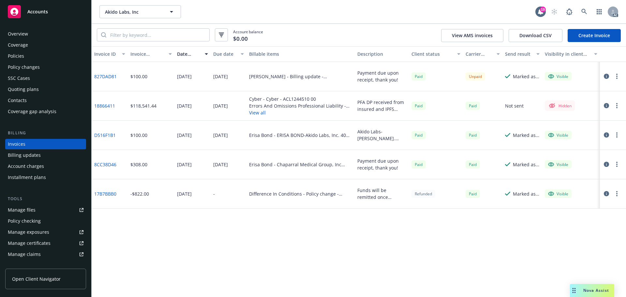
click at [32, 10] on span "Accounts" at bounding box center [37, 11] width 21 height 5
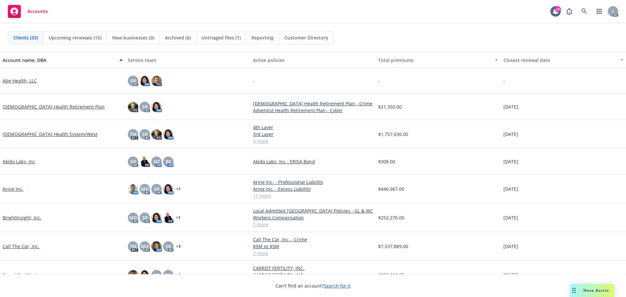
click at [10, 187] on link "Arine Inc." at bounding box center [13, 189] width 21 height 7
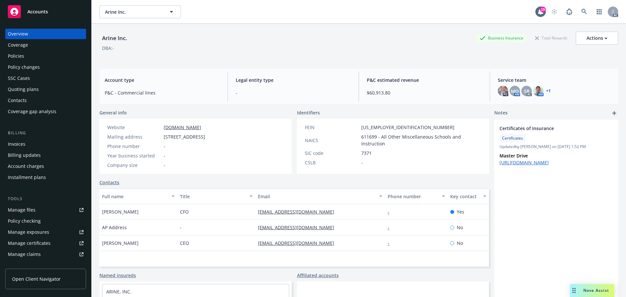
click at [19, 144] on div "Invoices" at bounding box center [17, 144] width 18 height 10
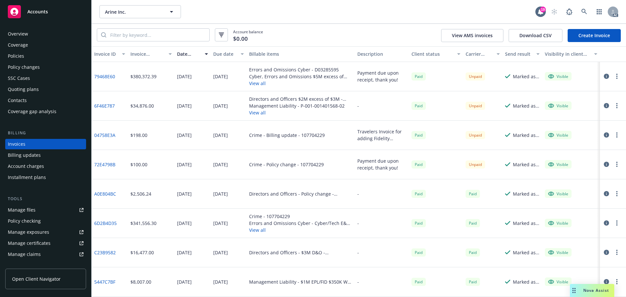
click at [35, 12] on span "Accounts" at bounding box center [37, 11] width 21 height 5
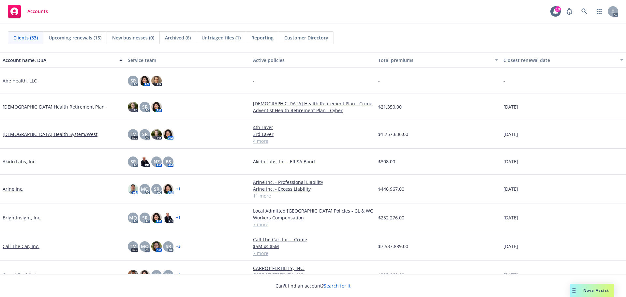
scroll to position [98, 0]
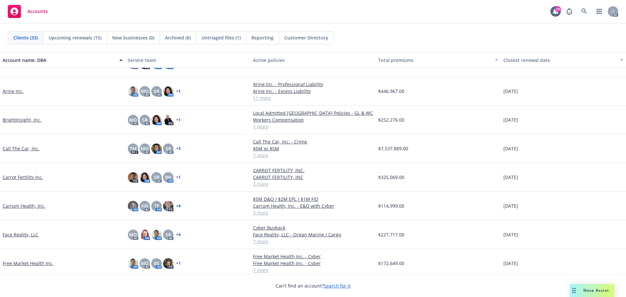
click at [24, 207] on link "Carrum Health, Inc." at bounding box center [24, 206] width 43 height 7
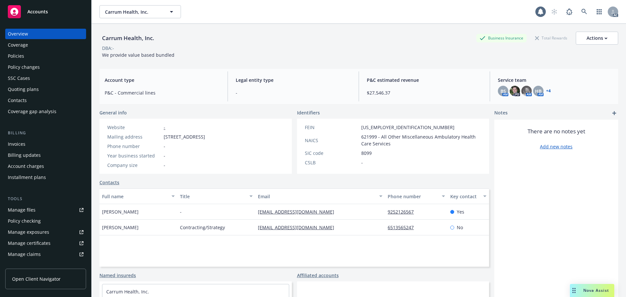
click at [15, 143] on div "Invoices" at bounding box center [17, 144] width 18 height 10
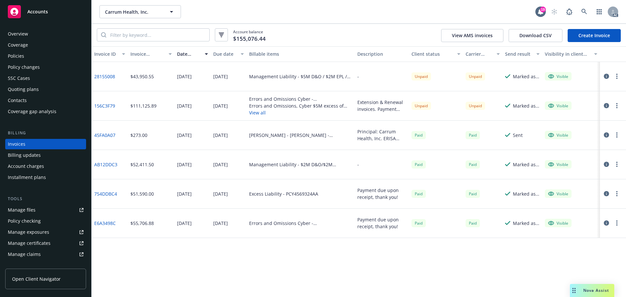
click at [29, 12] on span "Accounts" at bounding box center [37, 11] width 21 height 5
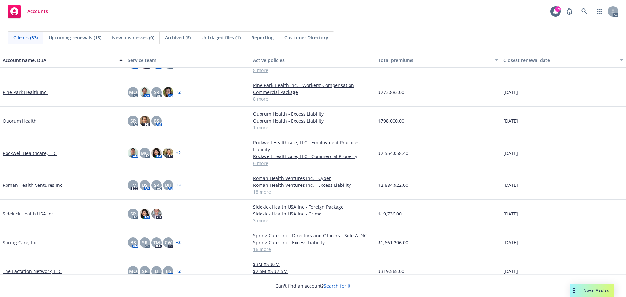
scroll to position [555, 0]
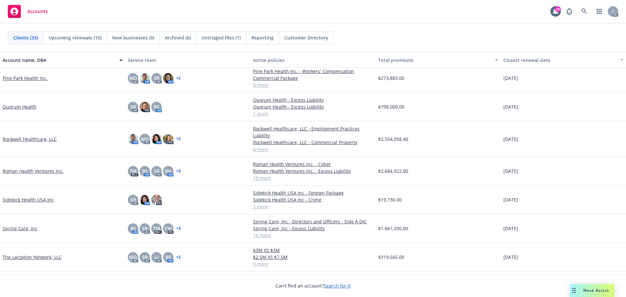
click at [25, 140] on link "Rockwell Healthcare, LLC" at bounding box center [30, 139] width 54 height 7
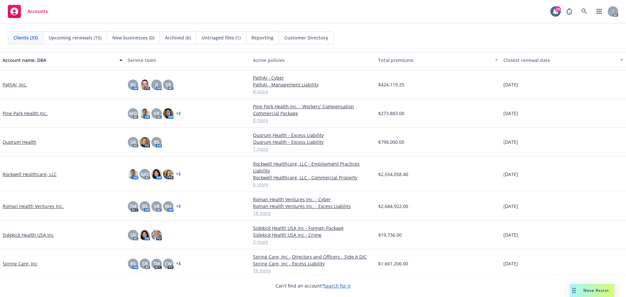
scroll to position [555, 0]
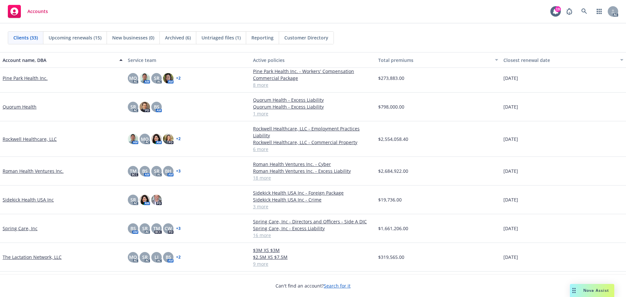
click at [31, 139] on link "Rockwell Healthcare, LLC" at bounding box center [30, 139] width 54 height 7
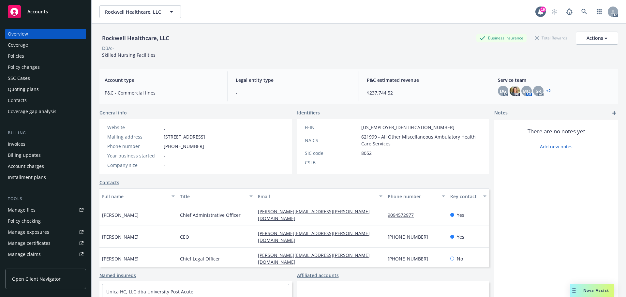
click at [38, 9] on span "Accounts" at bounding box center [37, 11] width 21 height 5
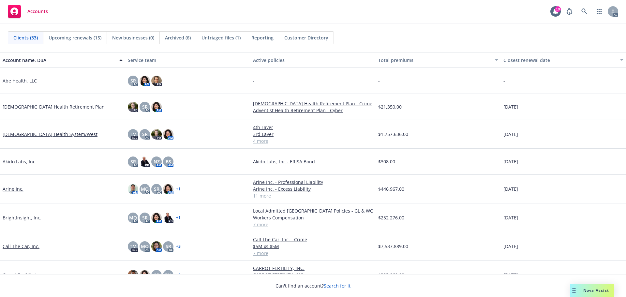
click at [222, 37] on span "Untriaged files (1)" at bounding box center [221, 37] width 39 height 7
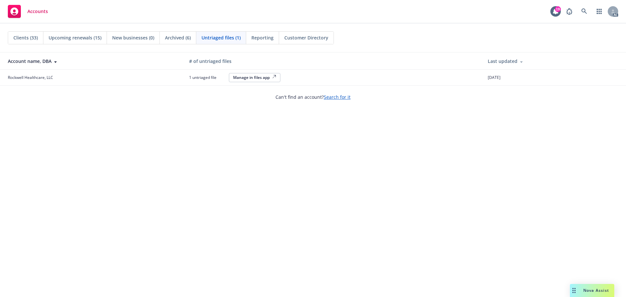
click at [262, 76] on div "Manage in files app" at bounding box center [254, 78] width 43 height 6
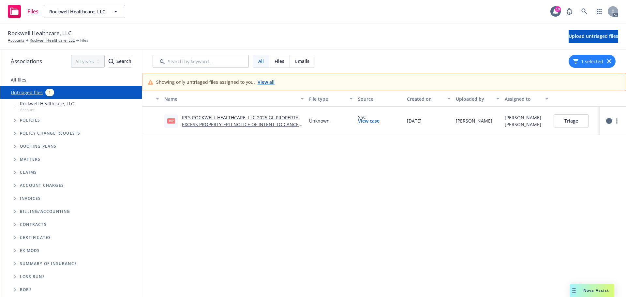
click at [575, 119] on button "Triage" at bounding box center [571, 121] width 35 height 13
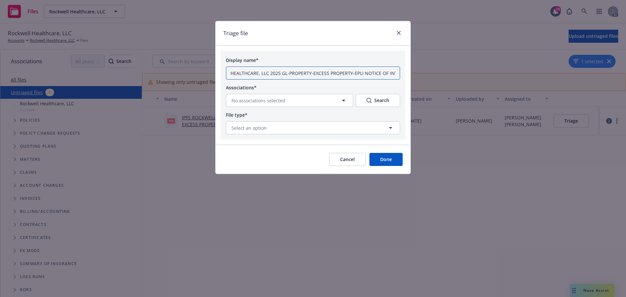
scroll to position [0, 109]
drag, startPoint x: 296, startPoint y: 72, endPoint x: 414, endPoint y: 74, distance: 118.8
click at [414, 74] on div "Triage file Display name* IPFS ROCKWELL HEALTHCARE, LLC 2025 GL-PROPERTY-EXCESS…" at bounding box center [313, 148] width 626 height 297
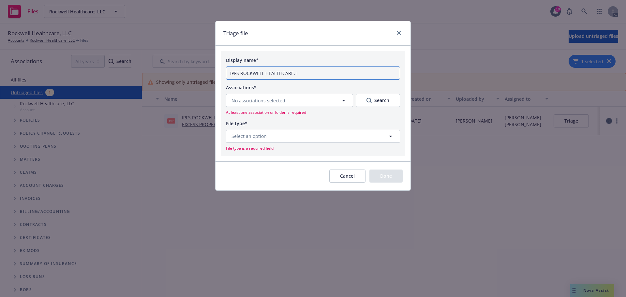
scroll to position [0, 0]
type input "IPFS ROCKWELL HEALTHCARE, IPFS Late Invoice due [DATE]"
click at [340, 100] on button "No associations selected" at bounding box center [289, 100] width 127 height 13
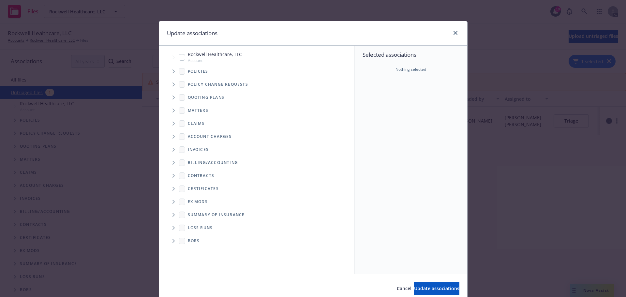
click at [181, 57] on input "Tree Example" at bounding box center [182, 57] width 7 height 7
checkbox input "true"
click at [170, 69] on span "Tree Example" at bounding box center [173, 71] width 10 height 10
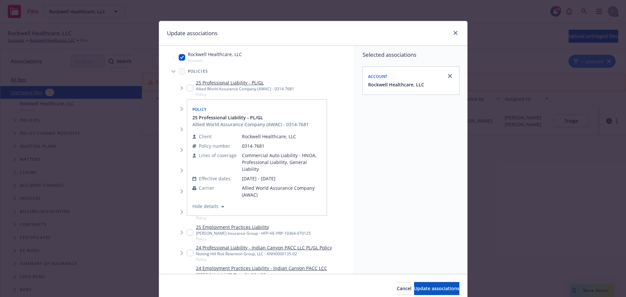
click at [187, 87] on input "Tree Example" at bounding box center [190, 88] width 7 height 7
checkbox input "true"
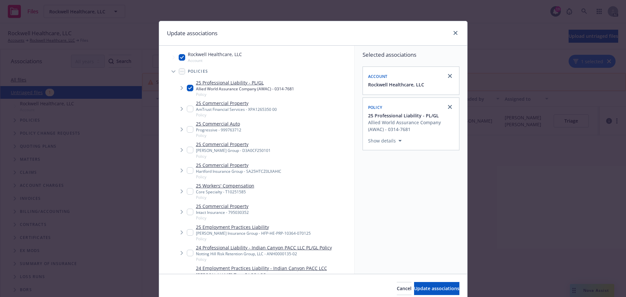
click at [187, 148] on input "Tree Example" at bounding box center [190, 150] width 7 height 7
checkbox input "true"
click at [187, 170] on input "Tree Example" at bounding box center [190, 170] width 7 height 7
checkbox input "true"
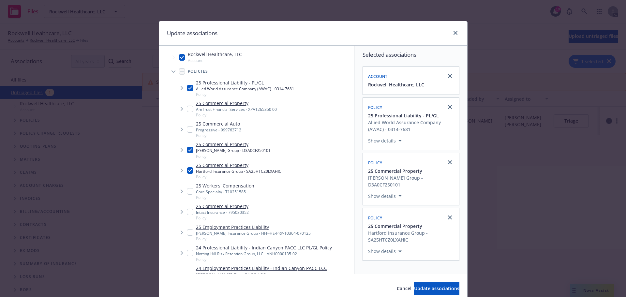
click at [188, 109] on input "Tree Example" at bounding box center [190, 109] width 7 height 7
checkbox input "true"
click at [188, 212] on input "Tree Example" at bounding box center [190, 212] width 7 height 7
checkbox input "true"
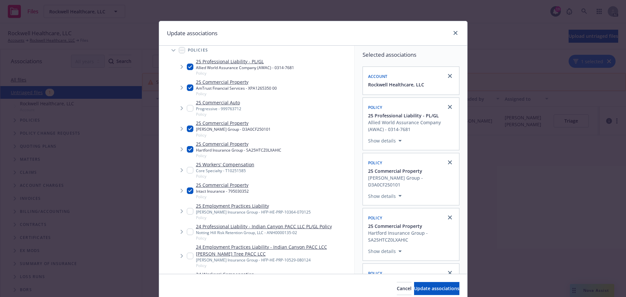
scroll to position [33, 0]
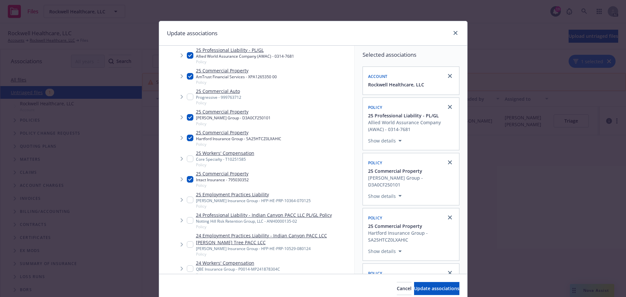
click at [187, 198] on input "Tree Example" at bounding box center [190, 200] width 7 height 7
checkbox input "true"
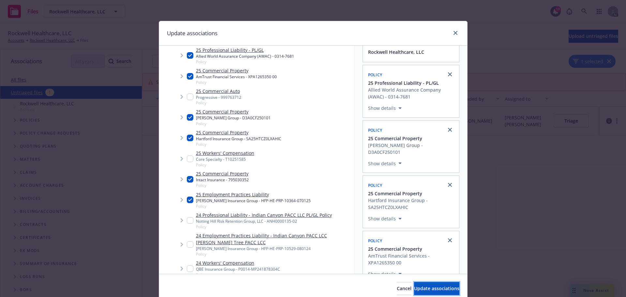
click at [420, 287] on span "Update associations" at bounding box center [436, 288] width 45 height 6
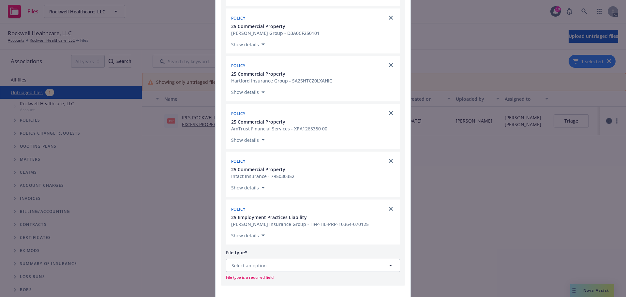
scroll to position [225, 0]
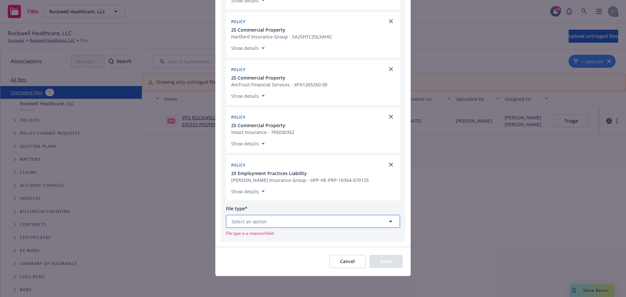
click at [265, 223] on button "Select an option" at bounding box center [313, 221] width 174 height 13
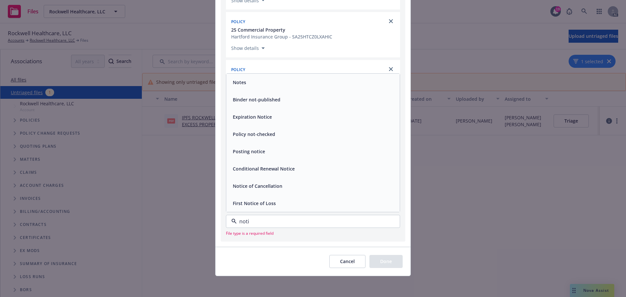
type input "notic"
click at [246, 186] on span "Notice of Cancellation" at bounding box center [258, 186] width 50 height 7
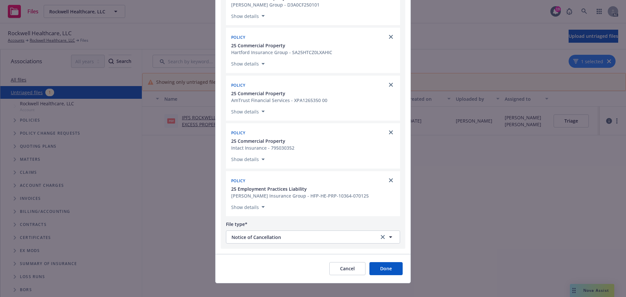
scroll to position [216, 0]
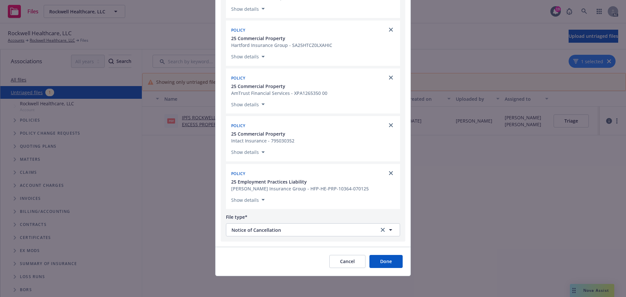
click at [383, 263] on button "Done" at bounding box center [386, 261] width 33 height 13
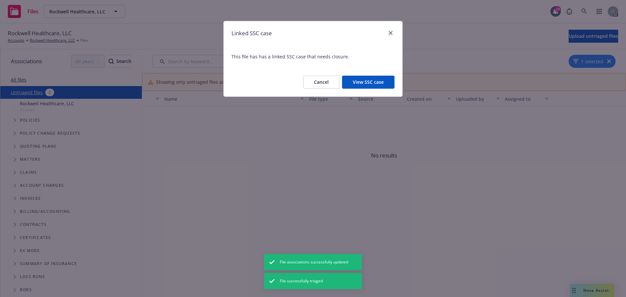
click at [364, 84] on button "View SSC case" at bounding box center [368, 82] width 53 height 13
